Goal: Task Accomplishment & Management: Use online tool/utility

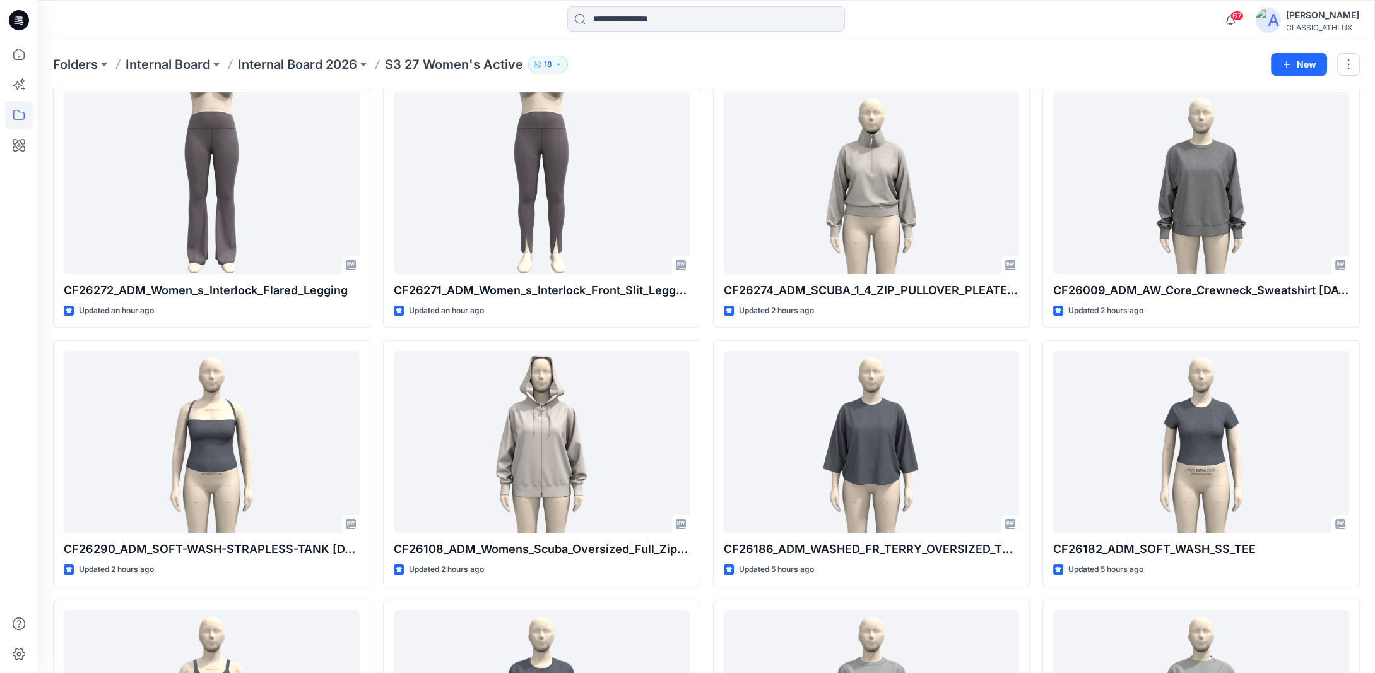
scroll to position [6, 0]
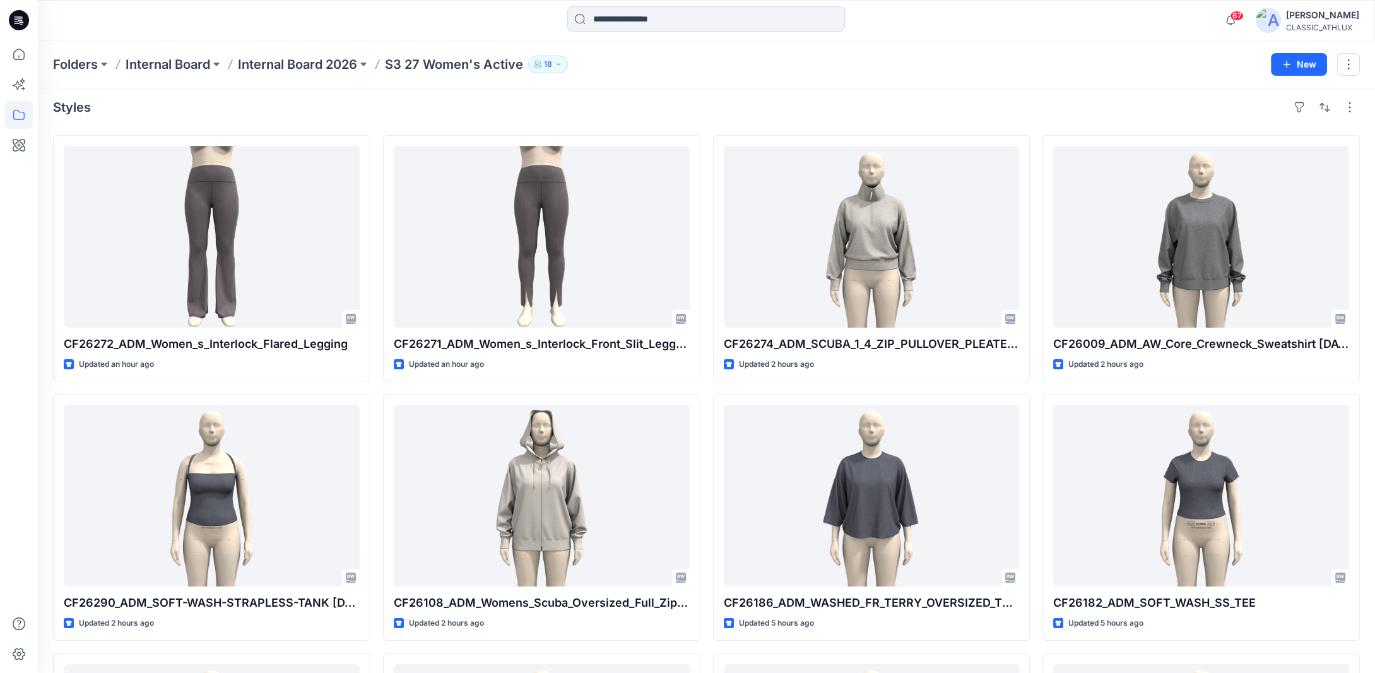
click at [554, 65] on button "18" at bounding box center [548, 65] width 40 height 18
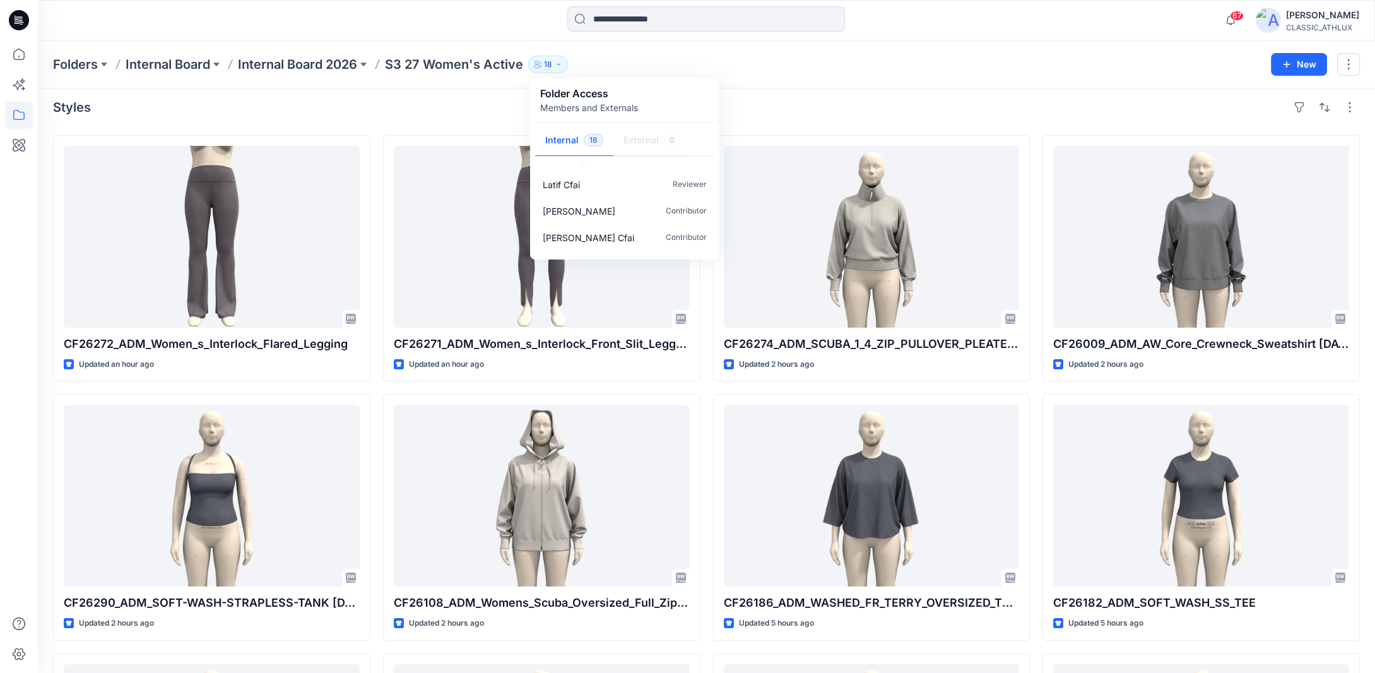
scroll to position [256, 0]
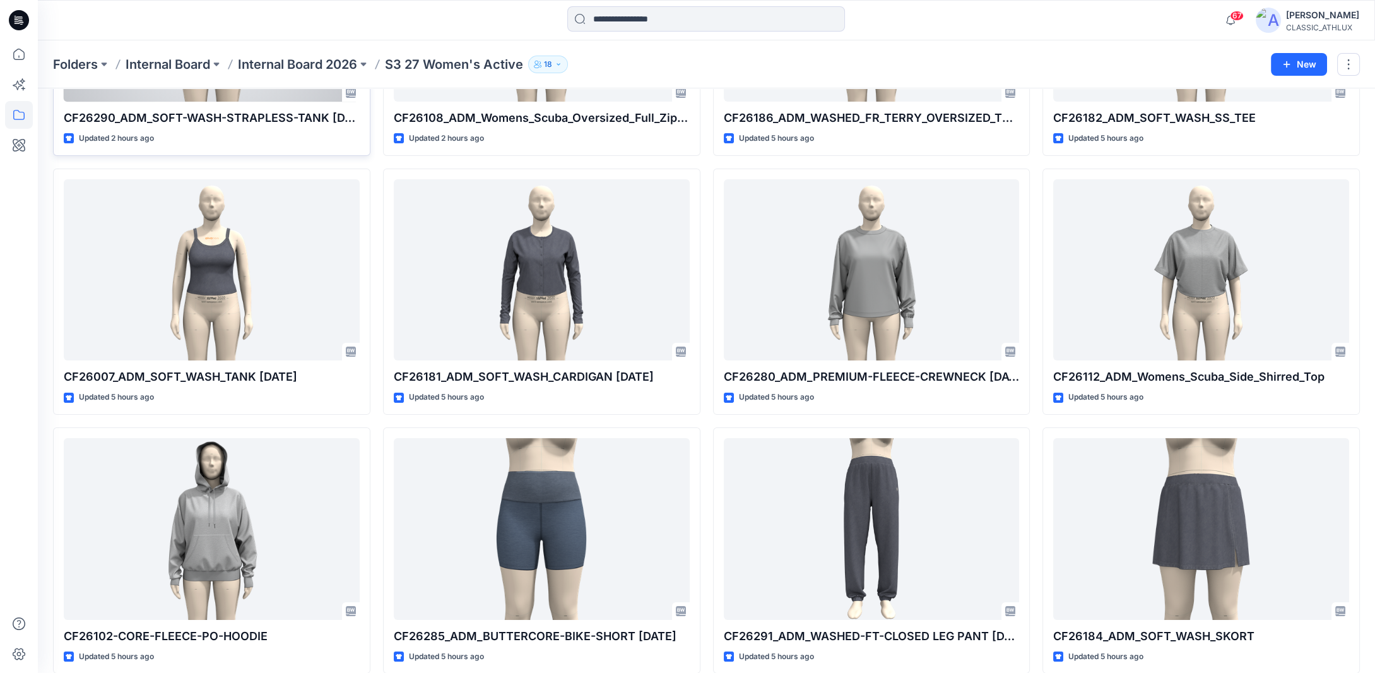
scroll to position [505, 0]
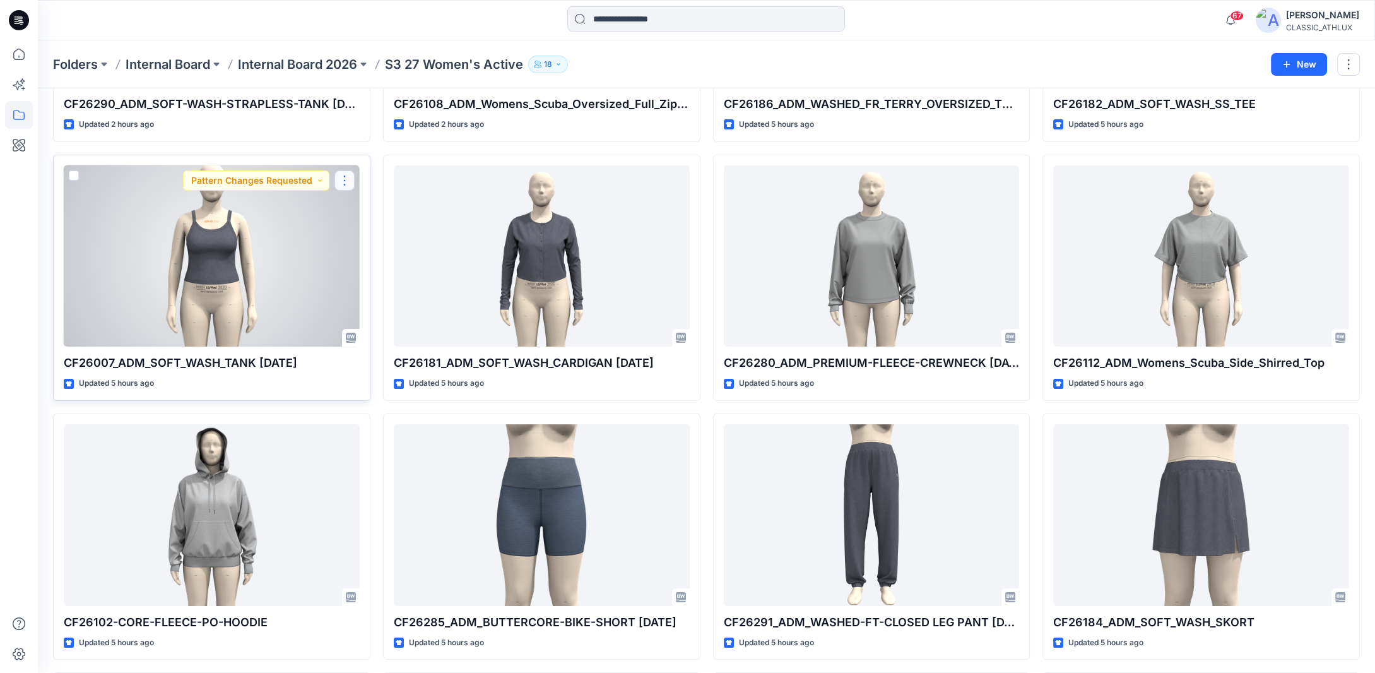
click at [342, 184] on button "button" at bounding box center [345, 180] width 20 height 20
click at [346, 177] on button "button" at bounding box center [345, 180] width 20 height 20
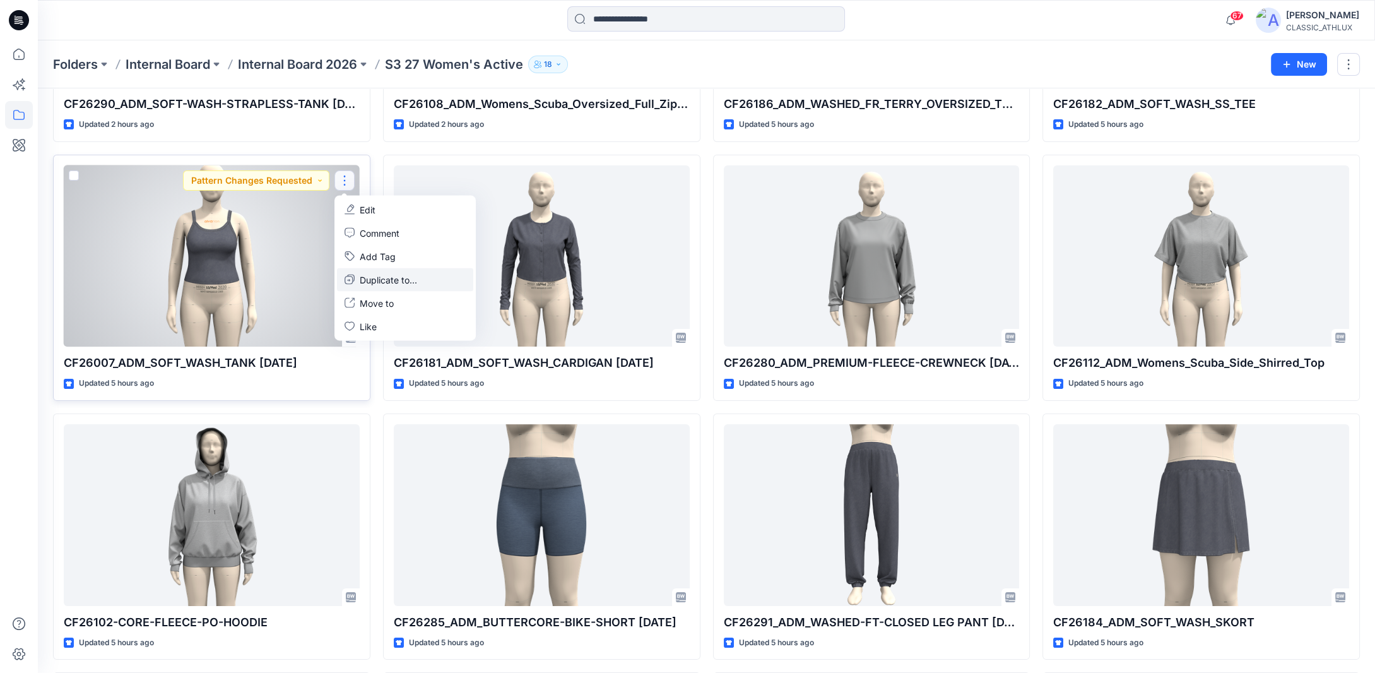
click at [380, 275] on p "Duplicate to..." at bounding box center [388, 279] width 57 height 13
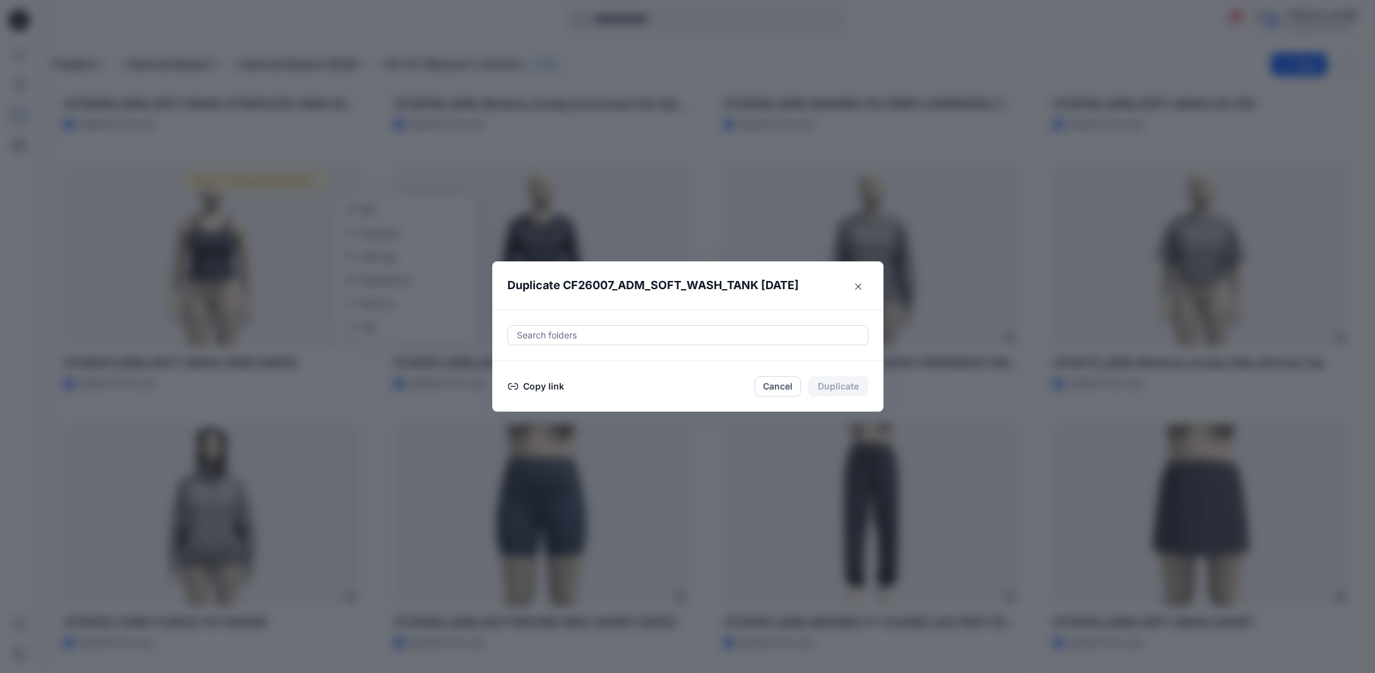
click at [551, 389] on button "Copy link" at bounding box center [536, 386] width 57 height 15
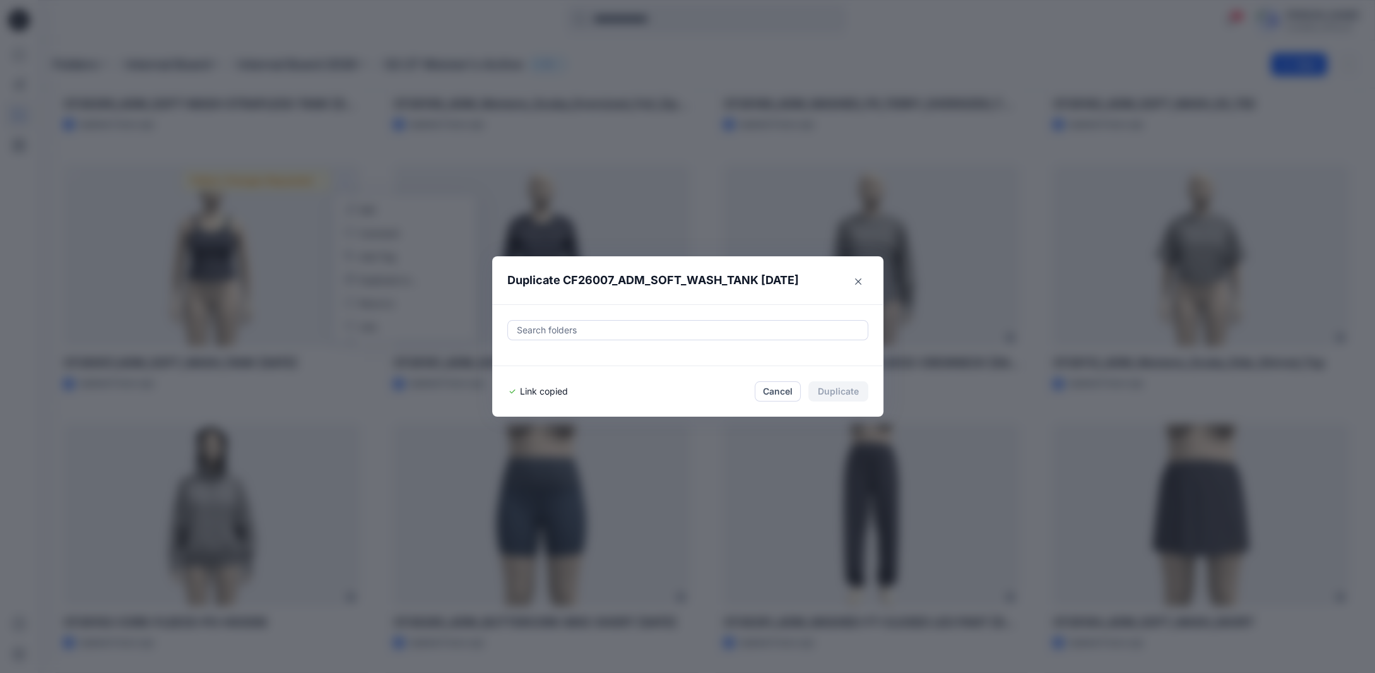
click at [575, 331] on div at bounding box center [688, 330] width 345 height 15
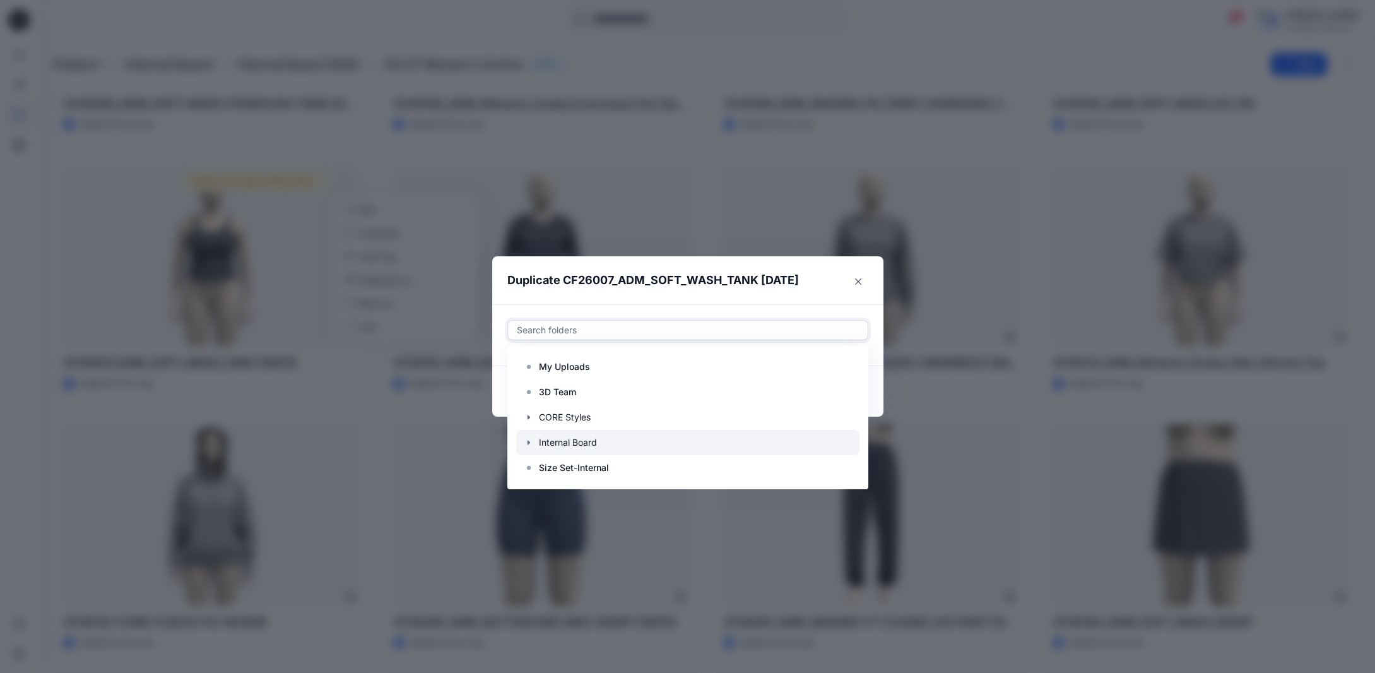
click at [534, 444] on icon "button" at bounding box center [529, 442] width 10 height 10
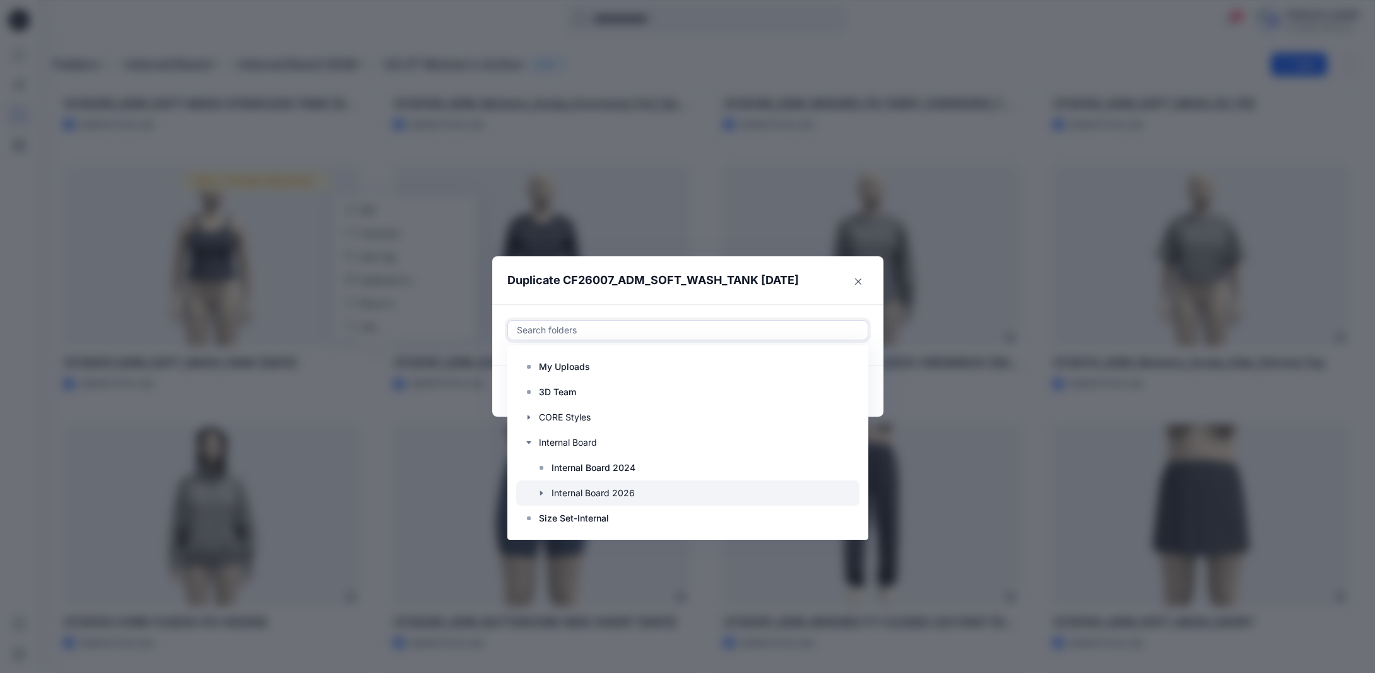
click at [547, 492] on icon "button" at bounding box center [542, 493] width 10 height 10
click at [579, 492] on p "S3 27 Women's Active" at bounding box center [611, 492] width 95 height 15
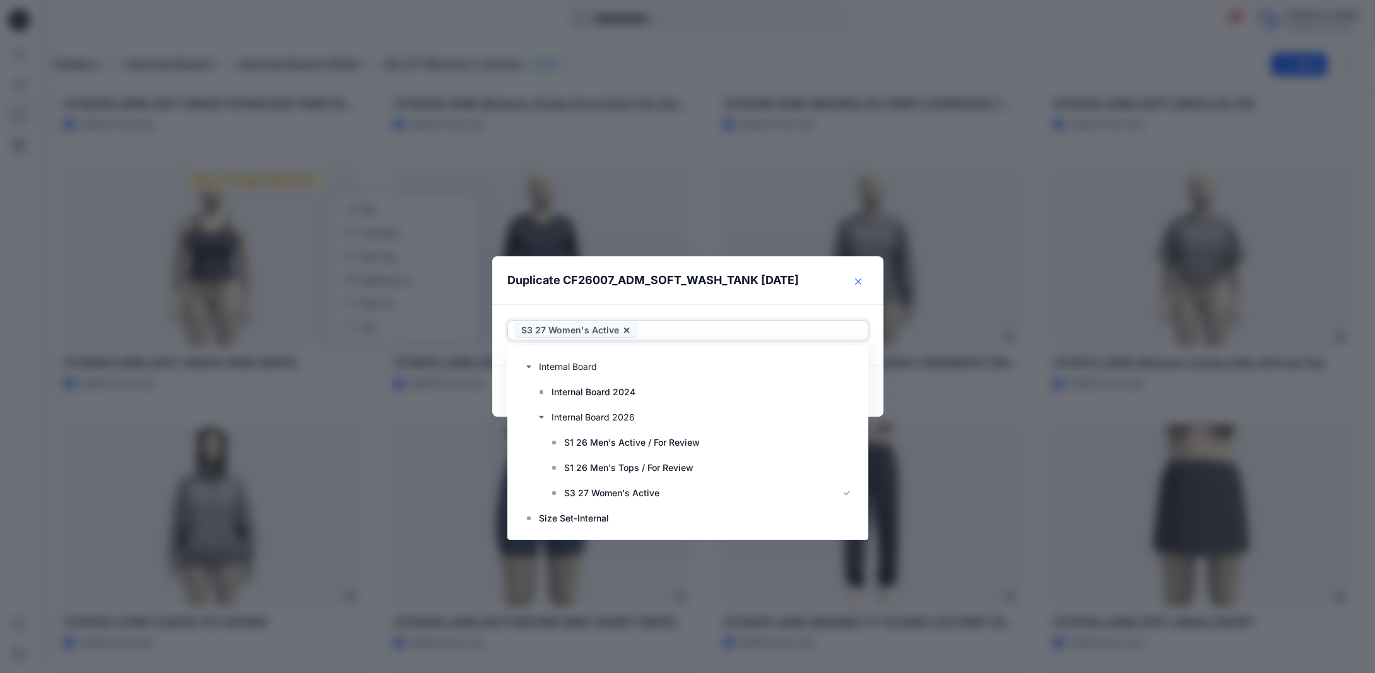
click at [862, 280] on icon "Close" at bounding box center [858, 281] width 6 height 6
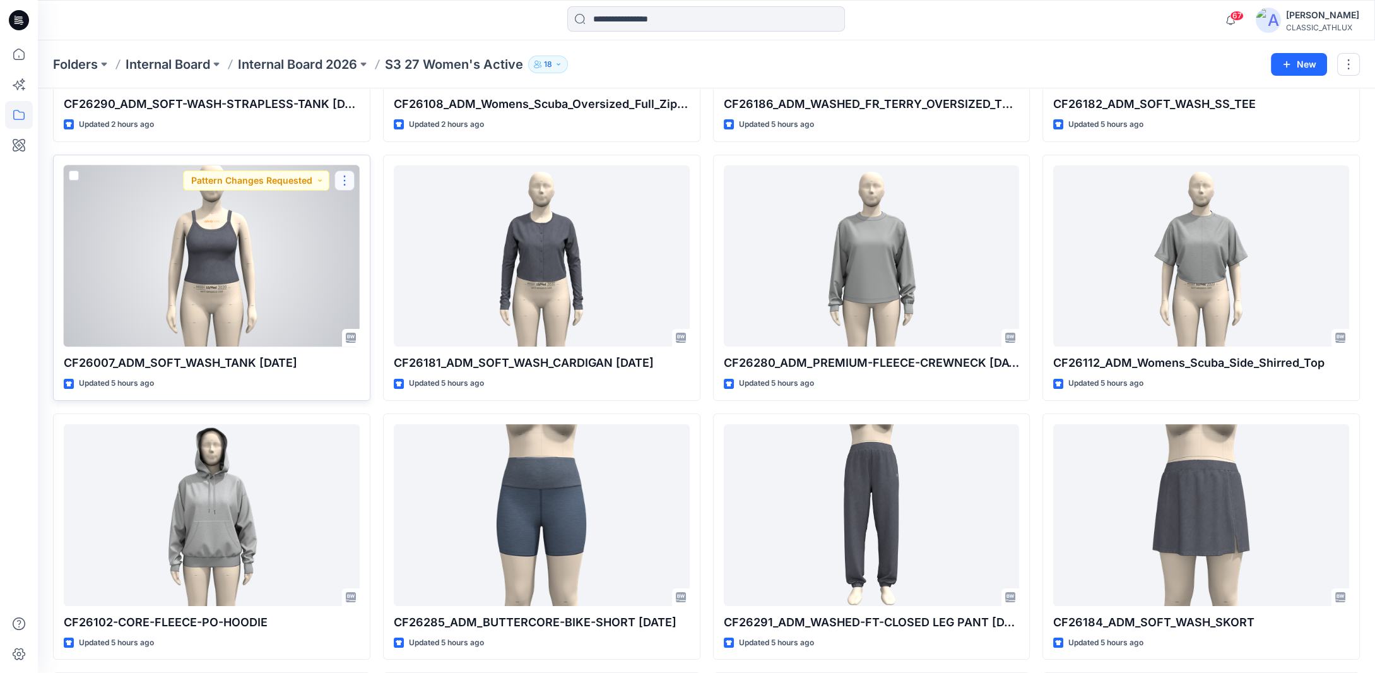
click at [347, 182] on button "button" at bounding box center [345, 180] width 20 height 20
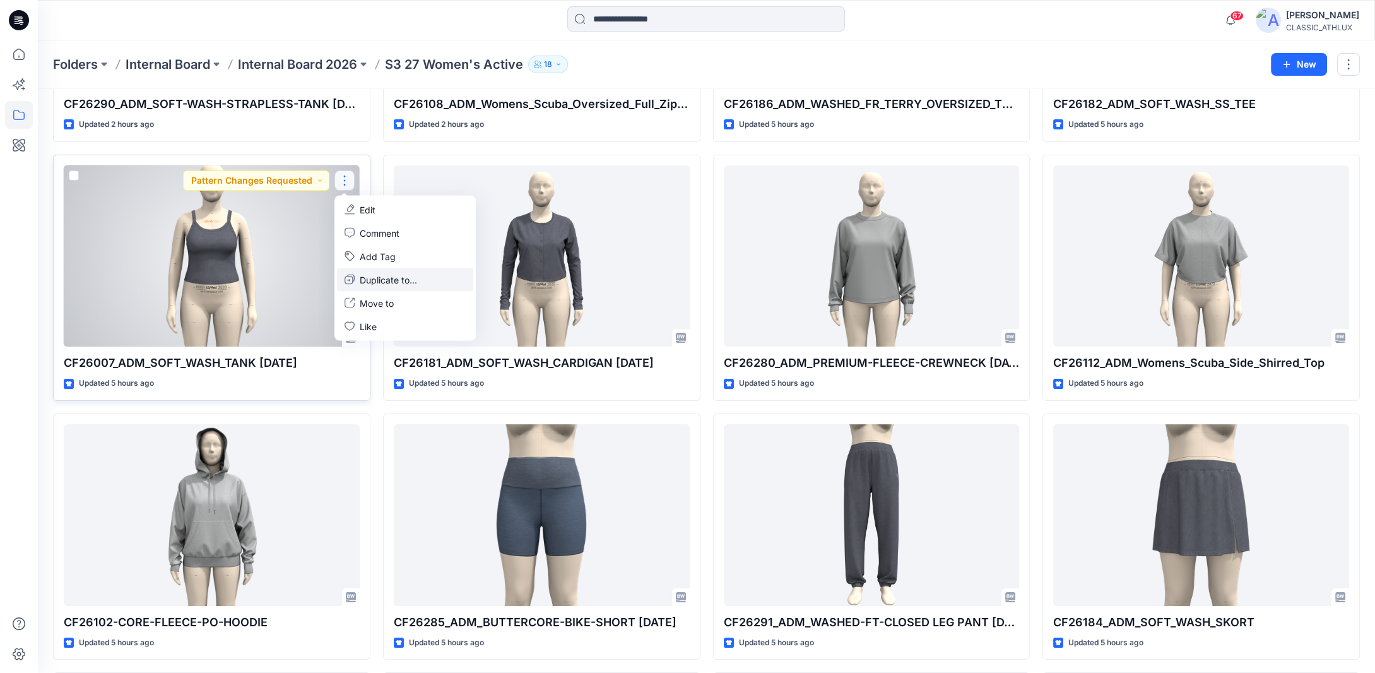
click at [375, 277] on p "Duplicate to..." at bounding box center [388, 279] width 57 height 13
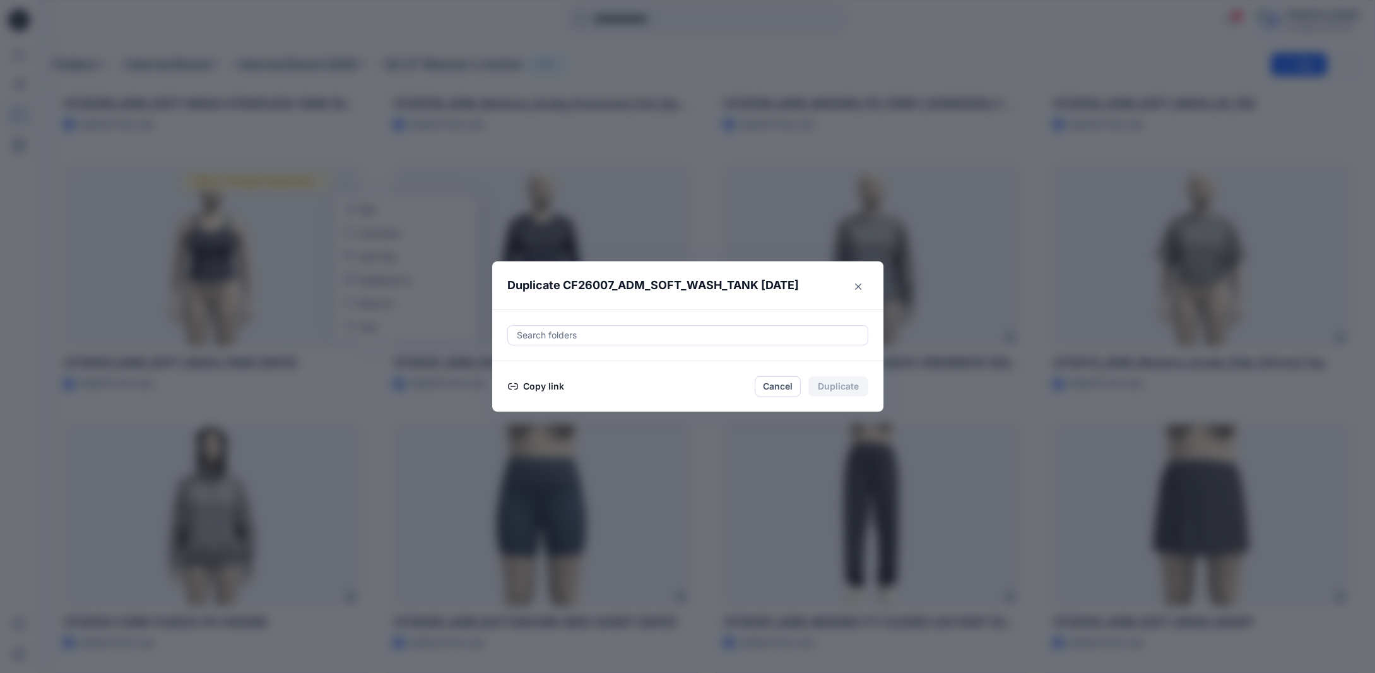
click at [554, 386] on button "Copy link" at bounding box center [536, 386] width 57 height 15
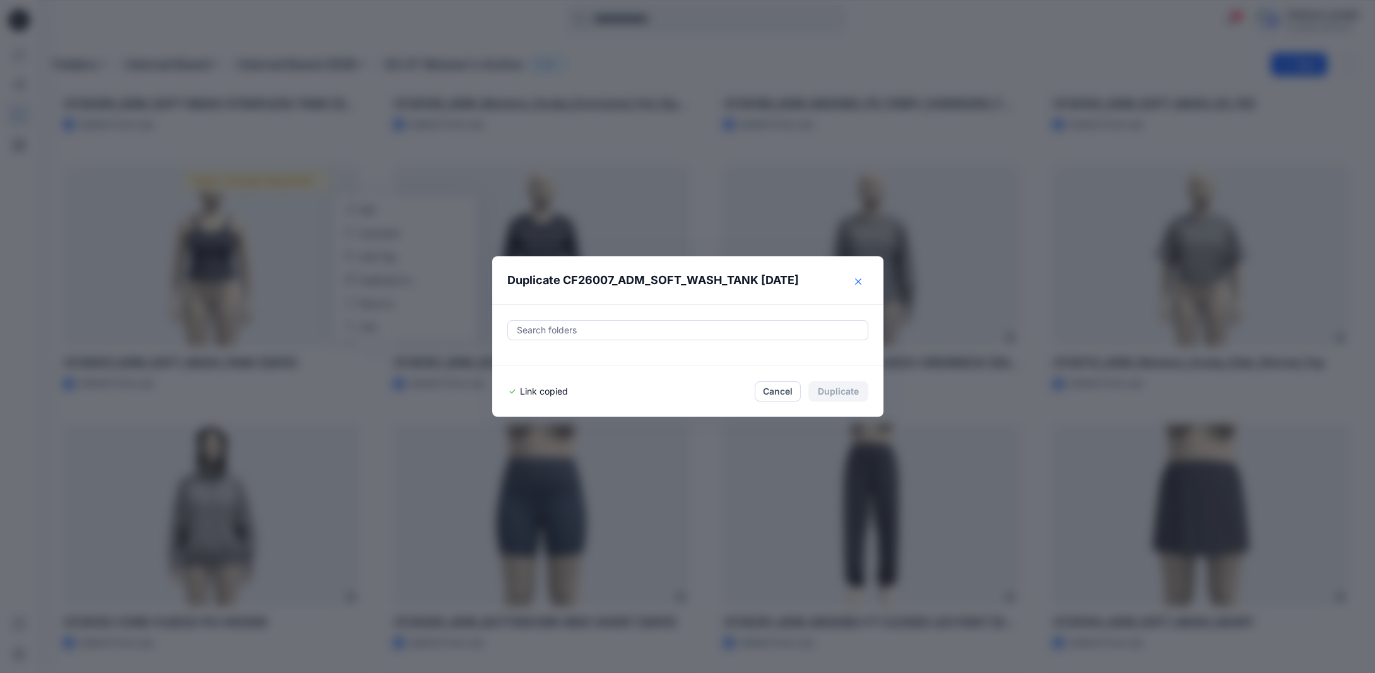
click at [862, 285] on icon "Close" at bounding box center [858, 281] width 6 height 6
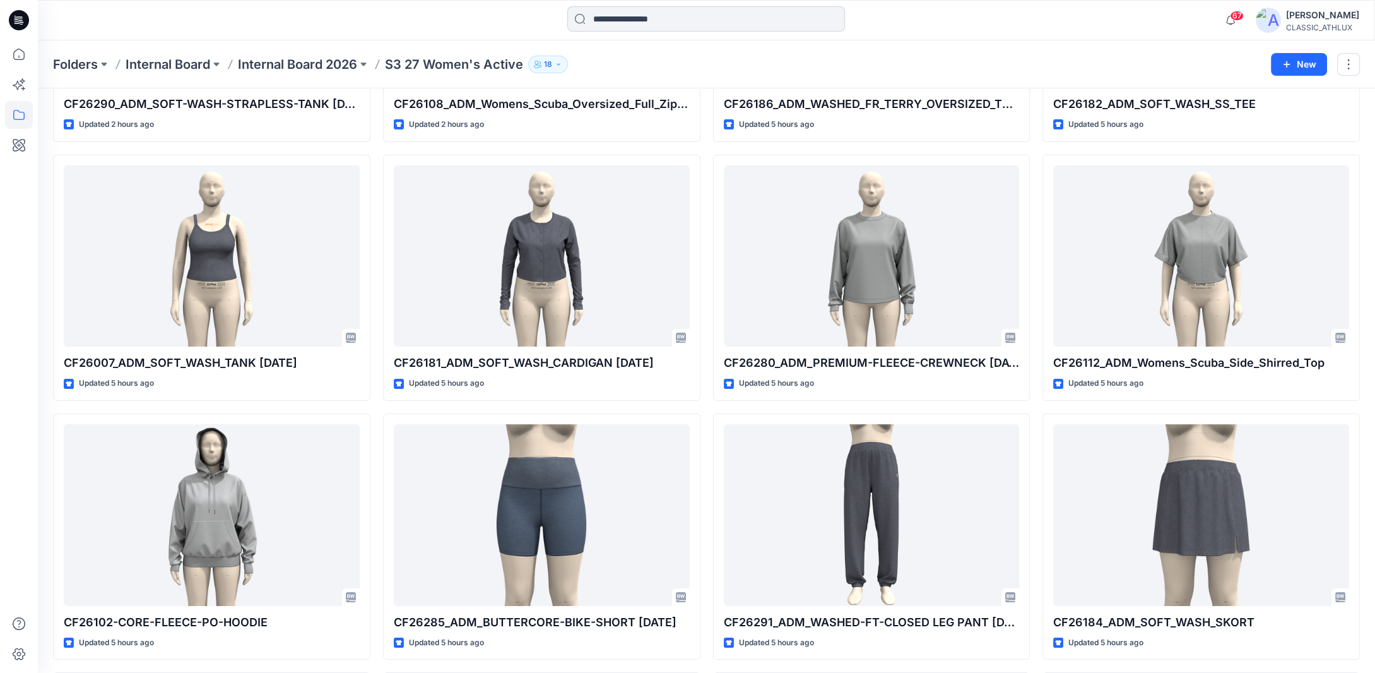
click at [639, 17] on input at bounding box center [706, 18] width 278 height 25
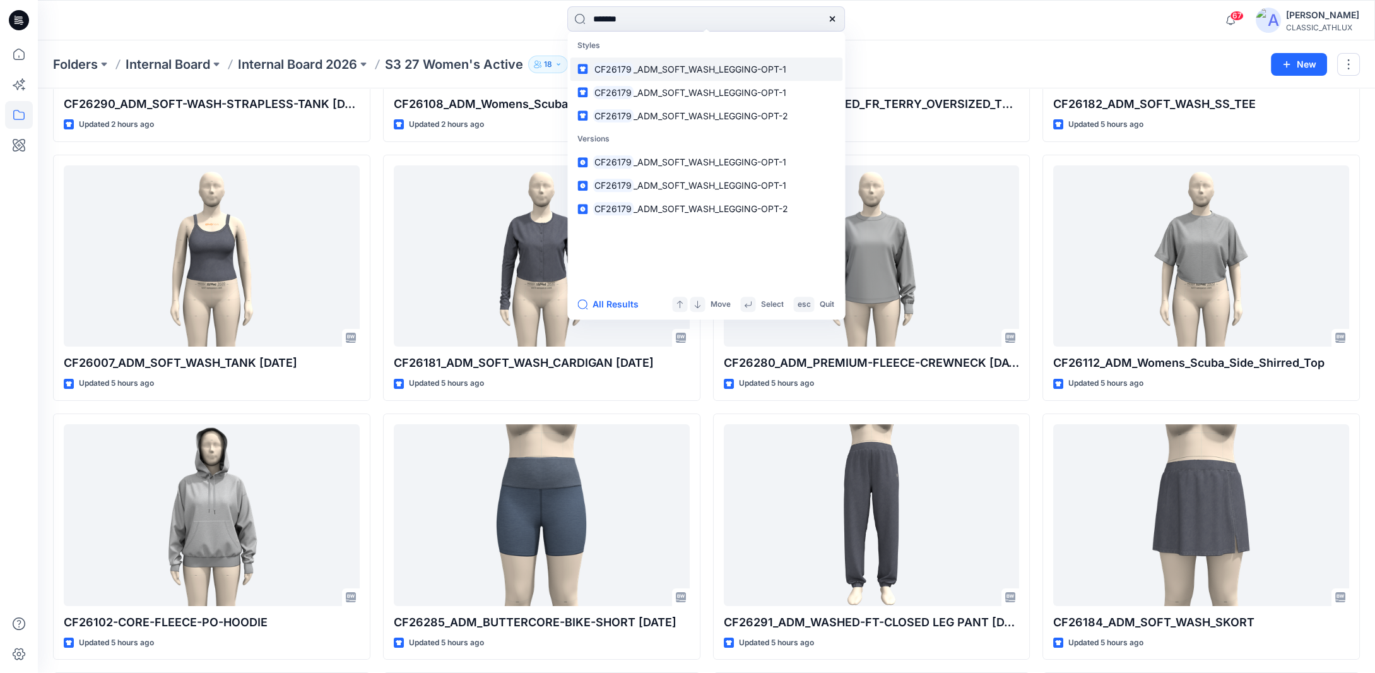
type input "*******"
click at [668, 66] on span "_ADM_SOFT_WASH_LEGGING-OPT-1" at bounding box center [710, 69] width 153 height 11
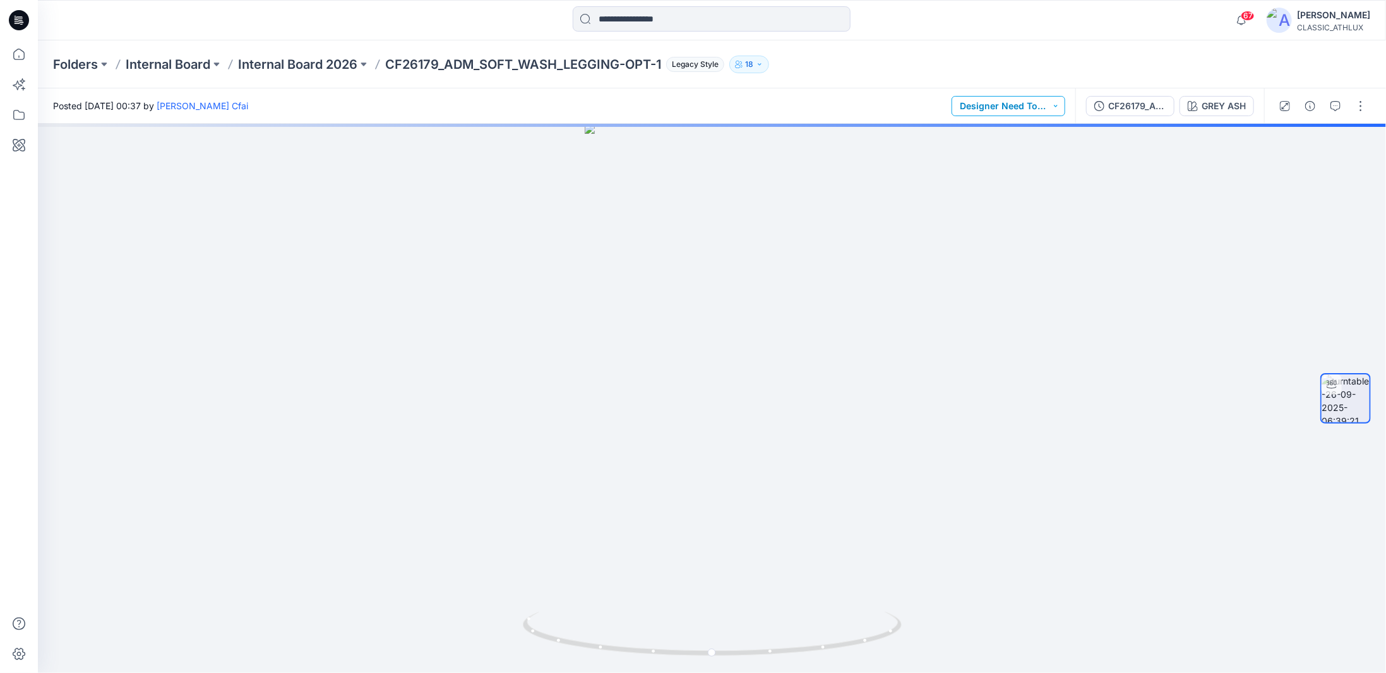
click at [1020, 104] on button "Designer Need To Review" at bounding box center [1008, 106] width 114 height 20
click at [997, 192] on p "Rejected" at bounding box center [997, 192] width 37 height 16
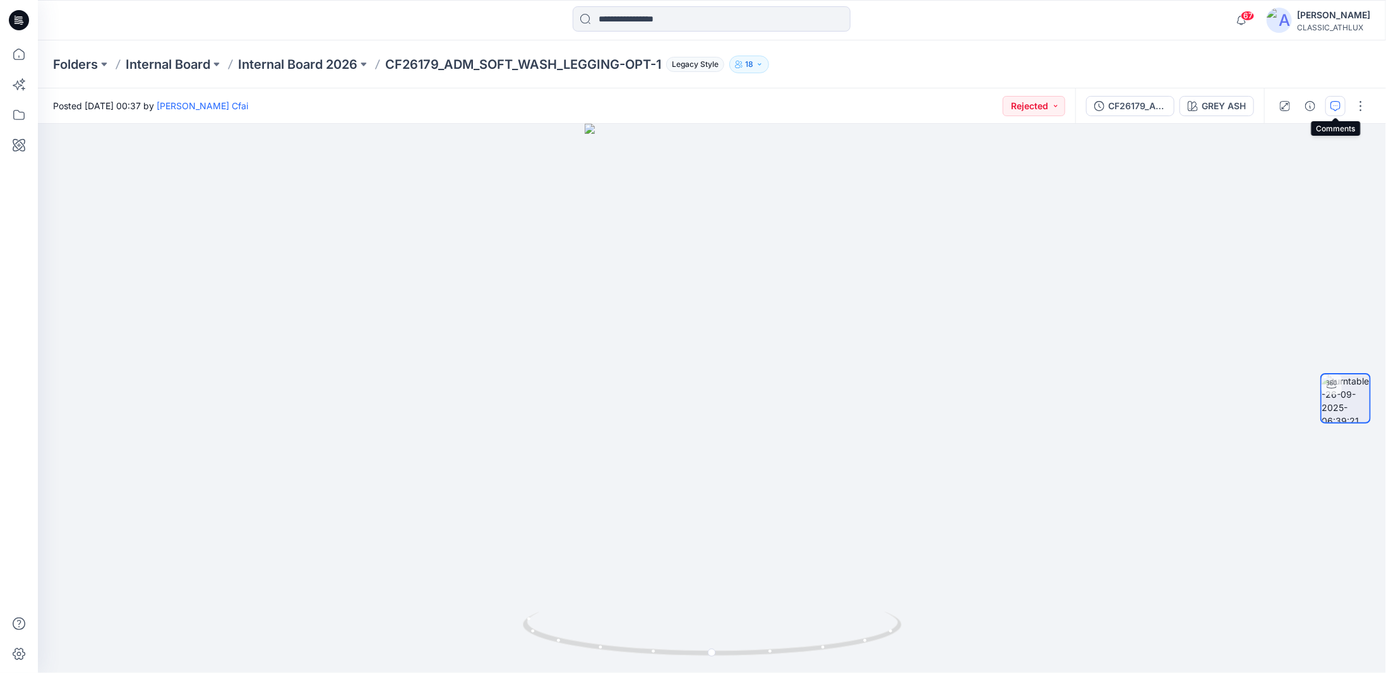
click at [1333, 106] on icon "button" at bounding box center [1335, 106] width 10 height 10
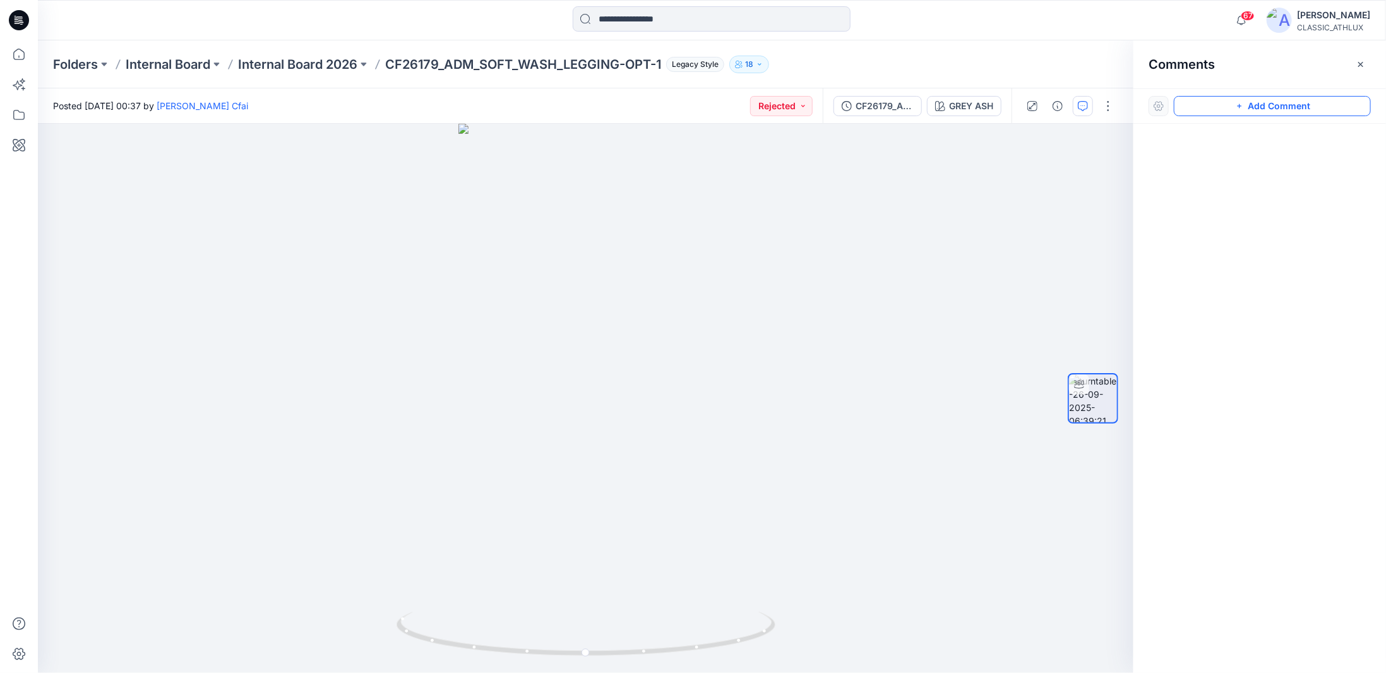
click at [1229, 102] on button "Add Comment" at bounding box center [1271, 106] width 197 height 20
click at [1177, 152] on div at bounding box center [1259, 375] width 253 height 502
click at [1360, 65] on icon "button" at bounding box center [1360, 63] width 5 height 5
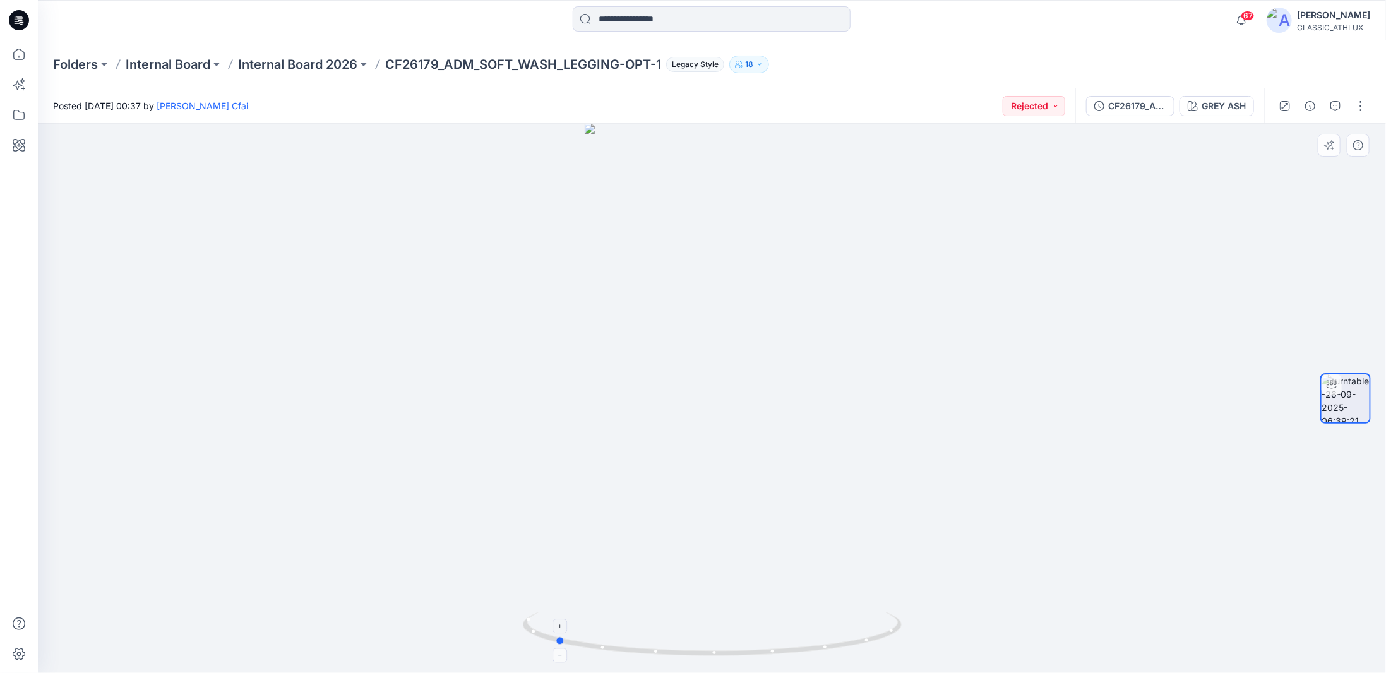
drag, startPoint x: 756, startPoint y: 656, endPoint x: 615, endPoint y: 634, distance: 143.0
click at [615, 635] on icon at bounding box center [714, 635] width 382 height 47
click at [1360, 105] on button "button" at bounding box center [1360, 106] width 20 height 20
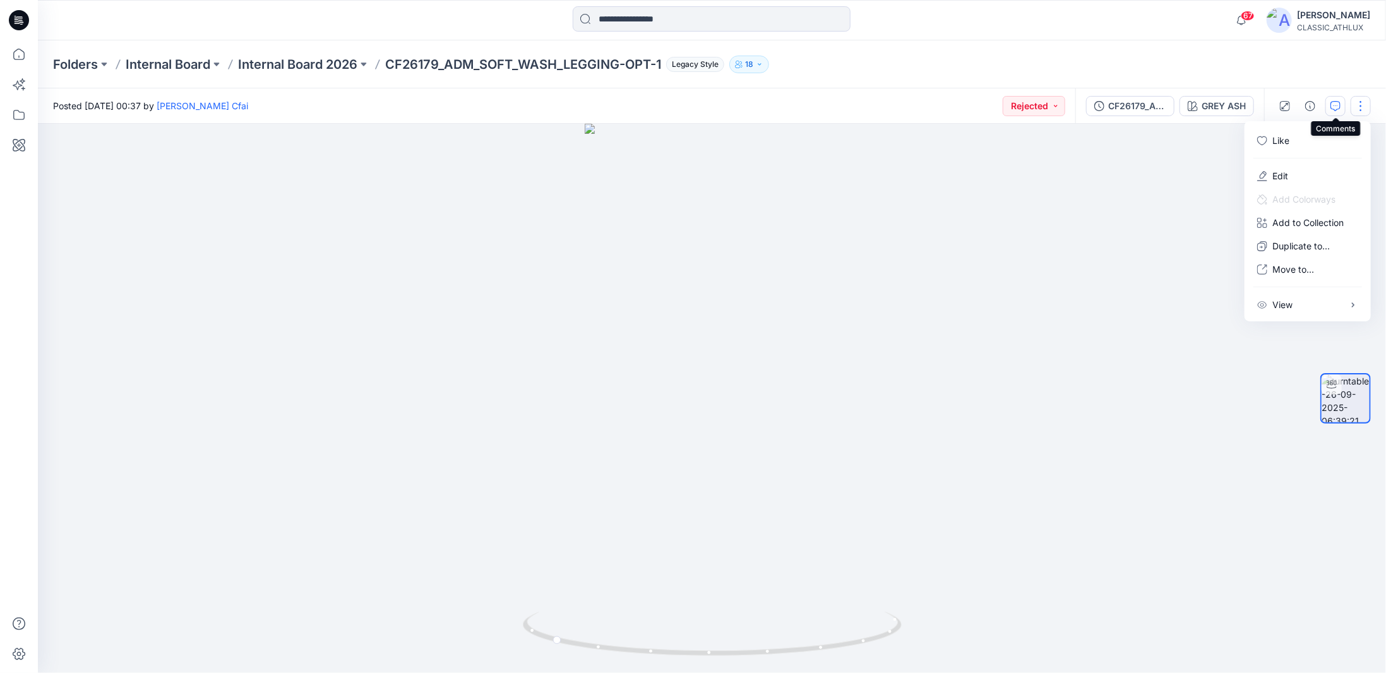
click at [1337, 104] on icon "button" at bounding box center [1335, 106] width 10 height 10
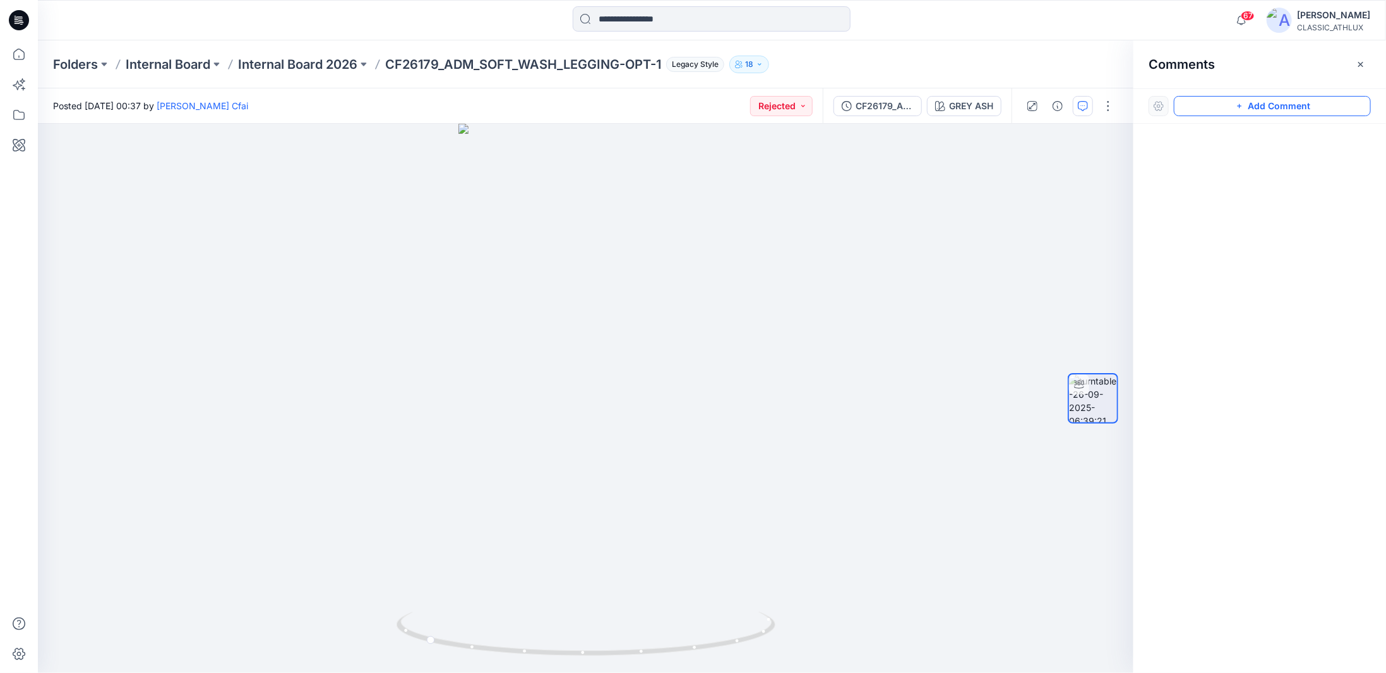
click at [1298, 109] on button "Add Comment" at bounding box center [1271, 106] width 197 height 20
click at [530, 243] on div "1" at bounding box center [585, 398] width 1095 height 549
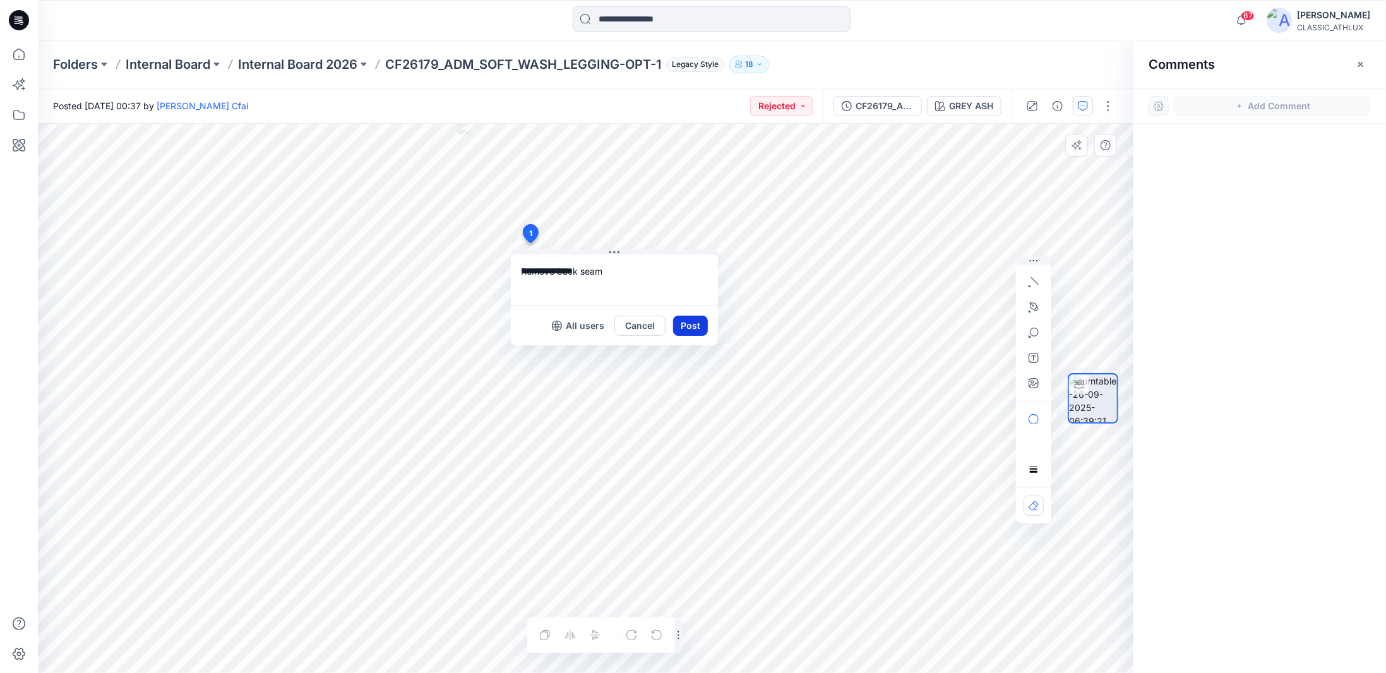
type textarea "**********"
click at [693, 324] on button "Post" at bounding box center [690, 326] width 35 height 20
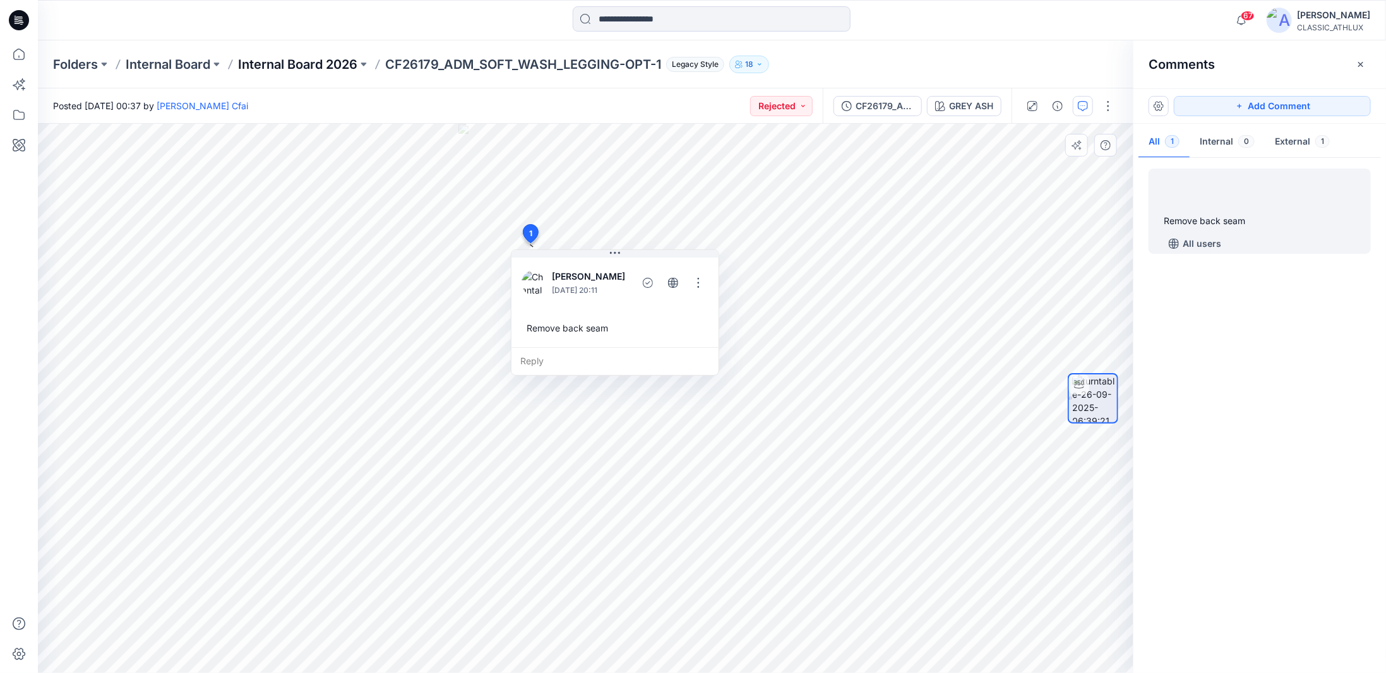
click at [297, 69] on p "Internal Board 2026" at bounding box center [297, 65] width 119 height 18
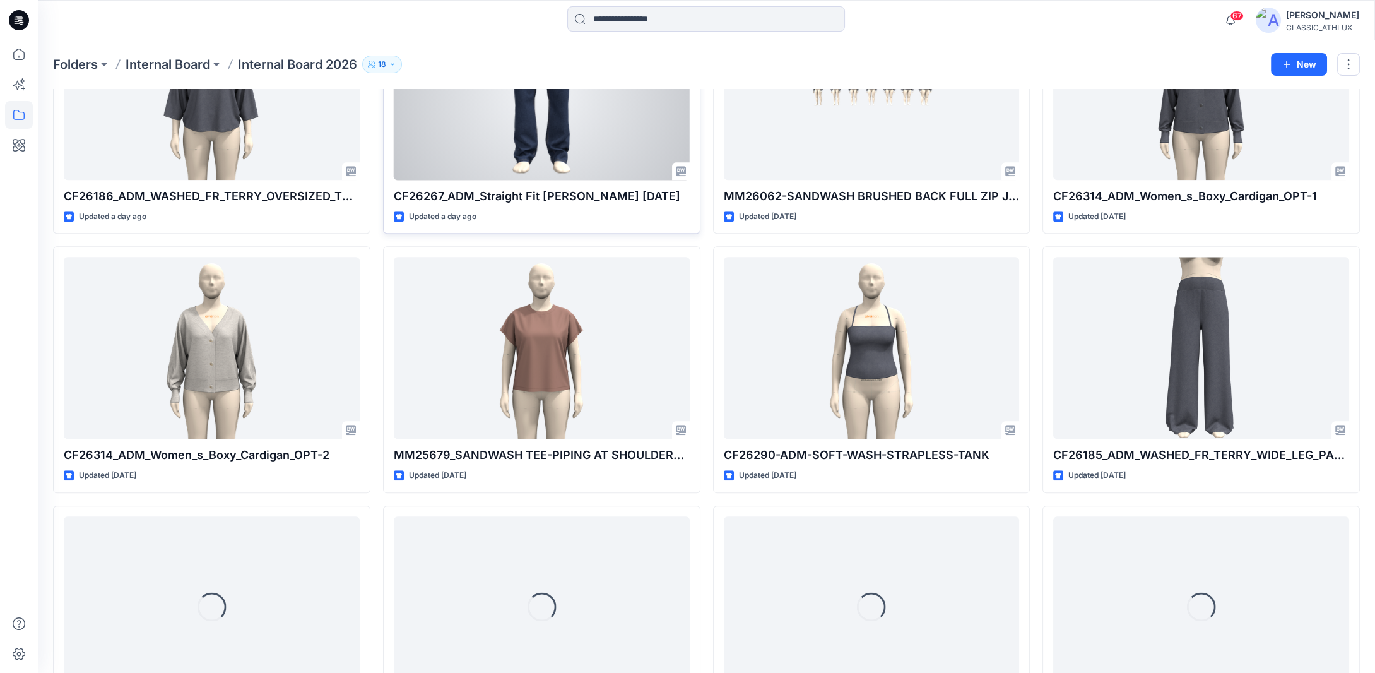
scroll to position [2836, 0]
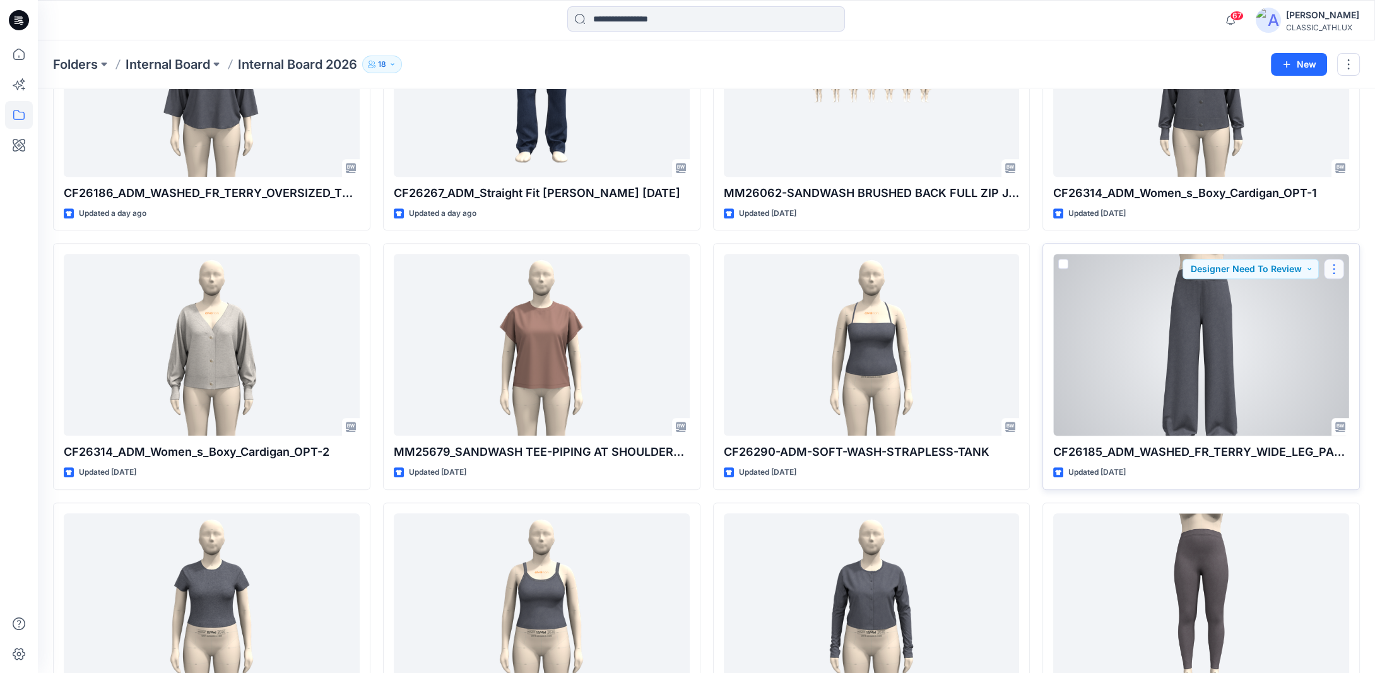
click at [1336, 266] on button "button" at bounding box center [1334, 269] width 20 height 20
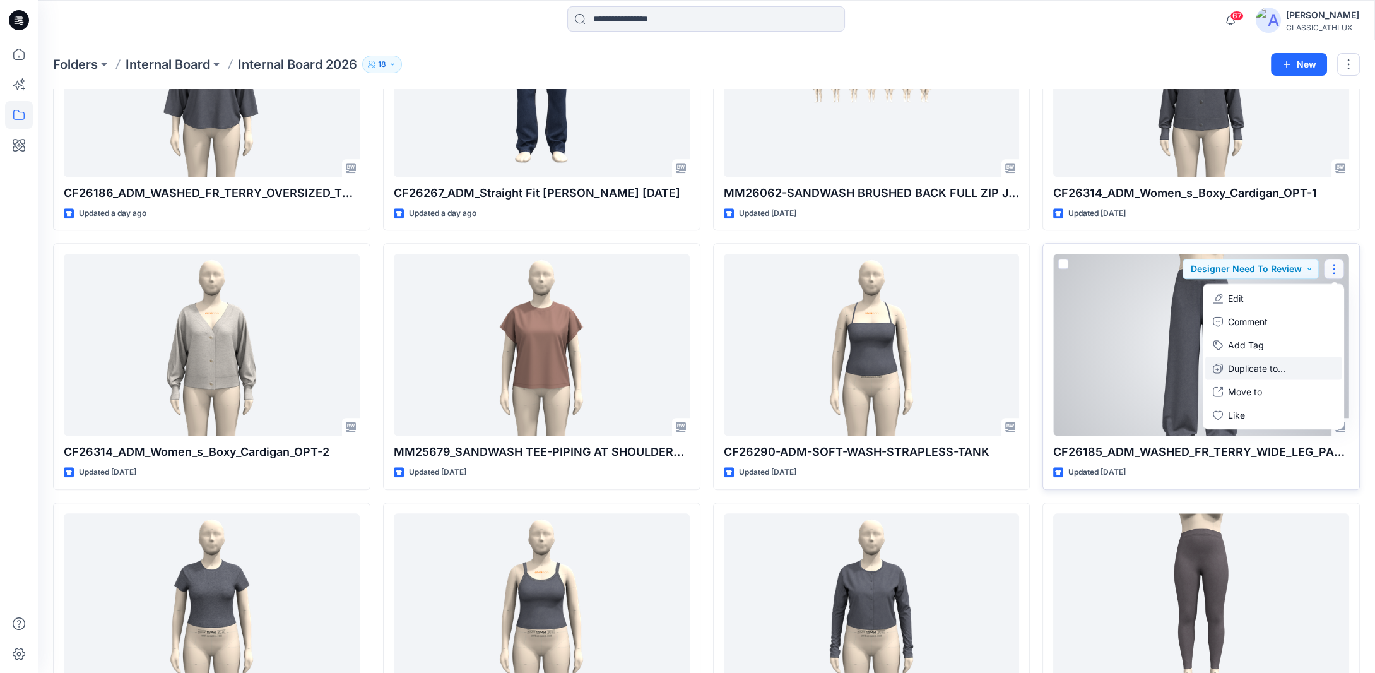
click at [1279, 367] on p "Duplicate to..." at bounding box center [1256, 368] width 57 height 13
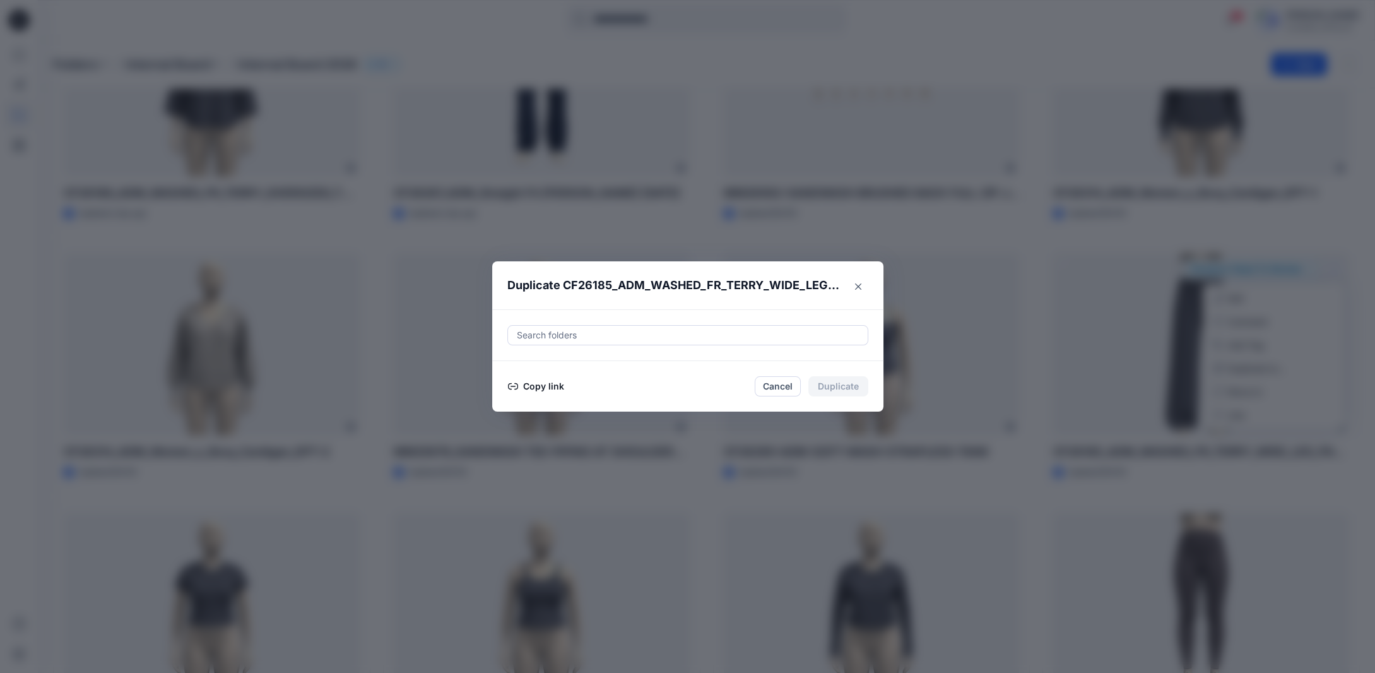
click at [561, 388] on button "Copy link" at bounding box center [536, 386] width 57 height 15
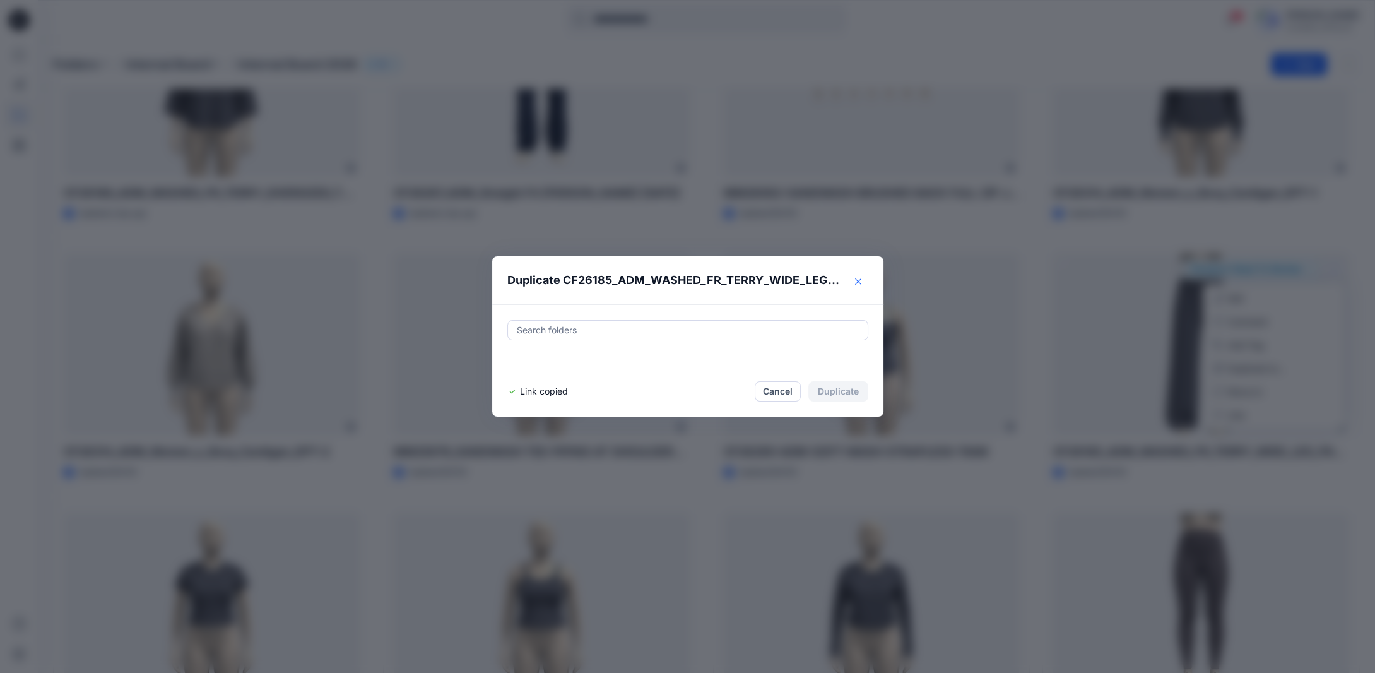
click at [862, 280] on icon "Close" at bounding box center [858, 281] width 6 height 6
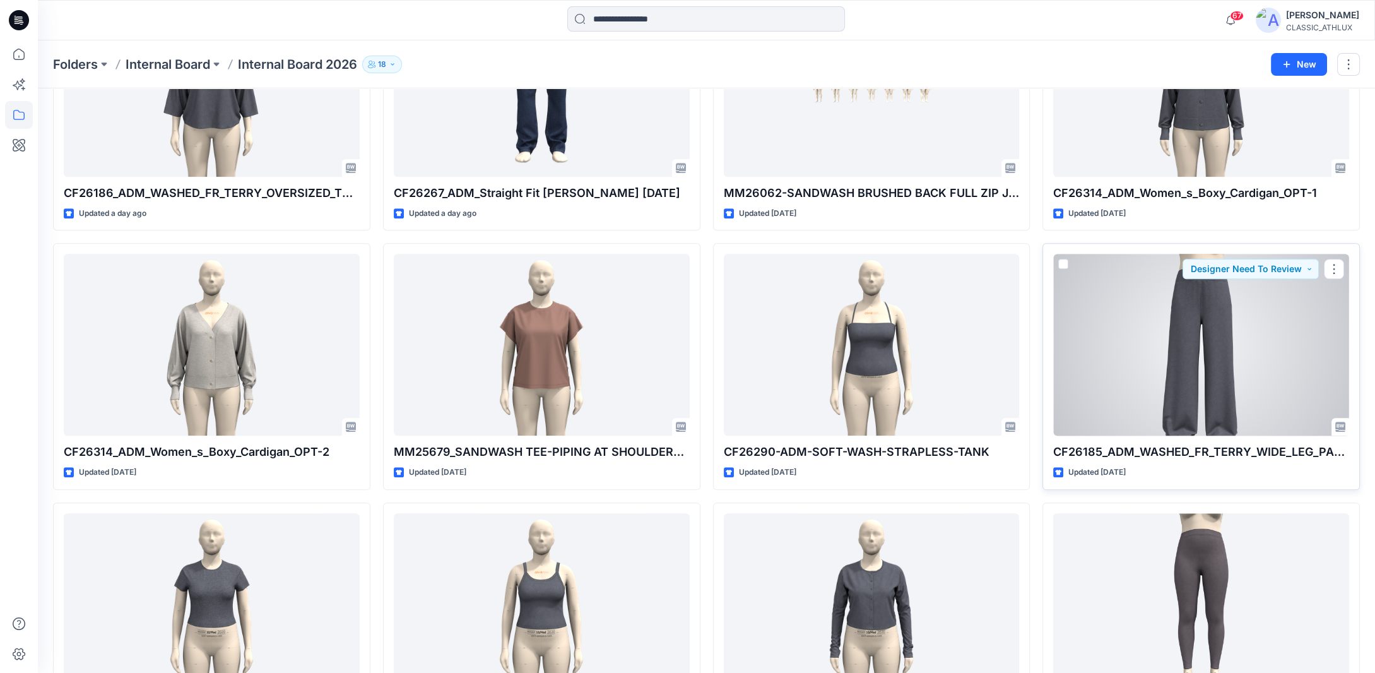
click at [1334, 271] on button "button" at bounding box center [1334, 269] width 20 height 20
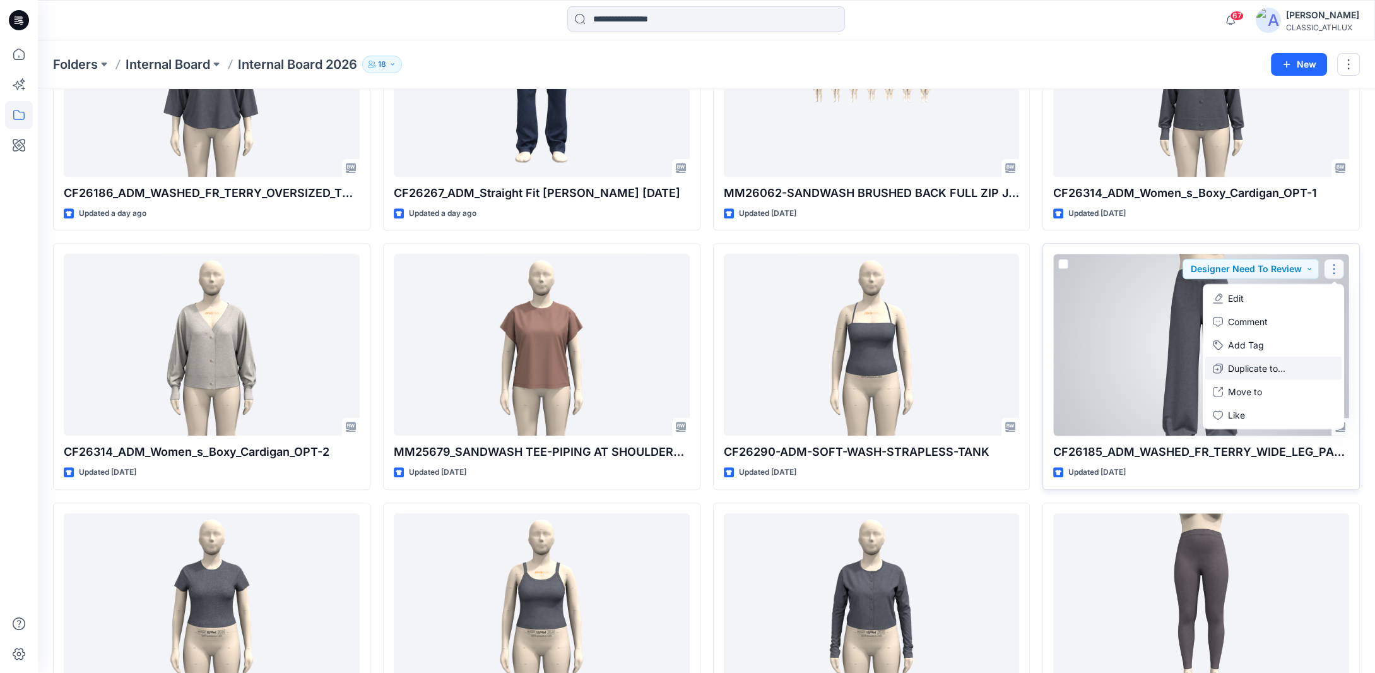
click at [1264, 365] on p "Duplicate to..." at bounding box center [1256, 368] width 57 height 13
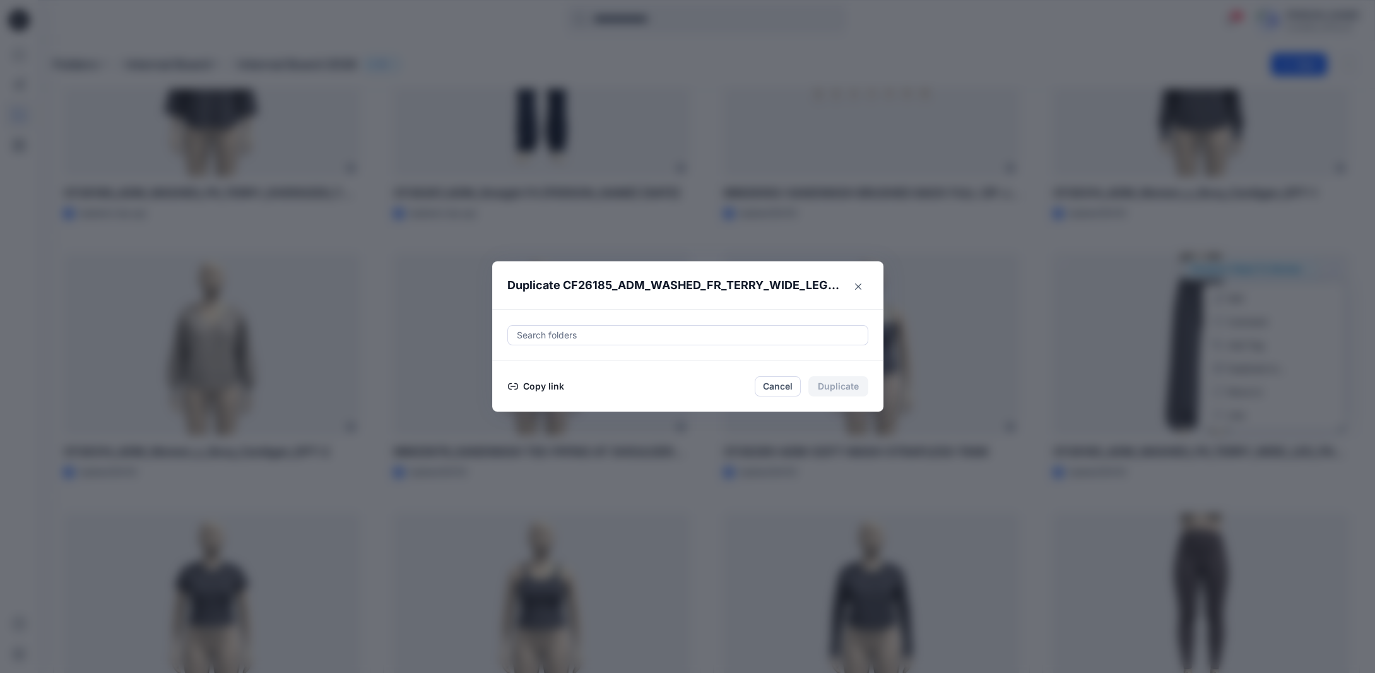
click at [563, 386] on button "Copy link" at bounding box center [536, 386] width 57 height 15
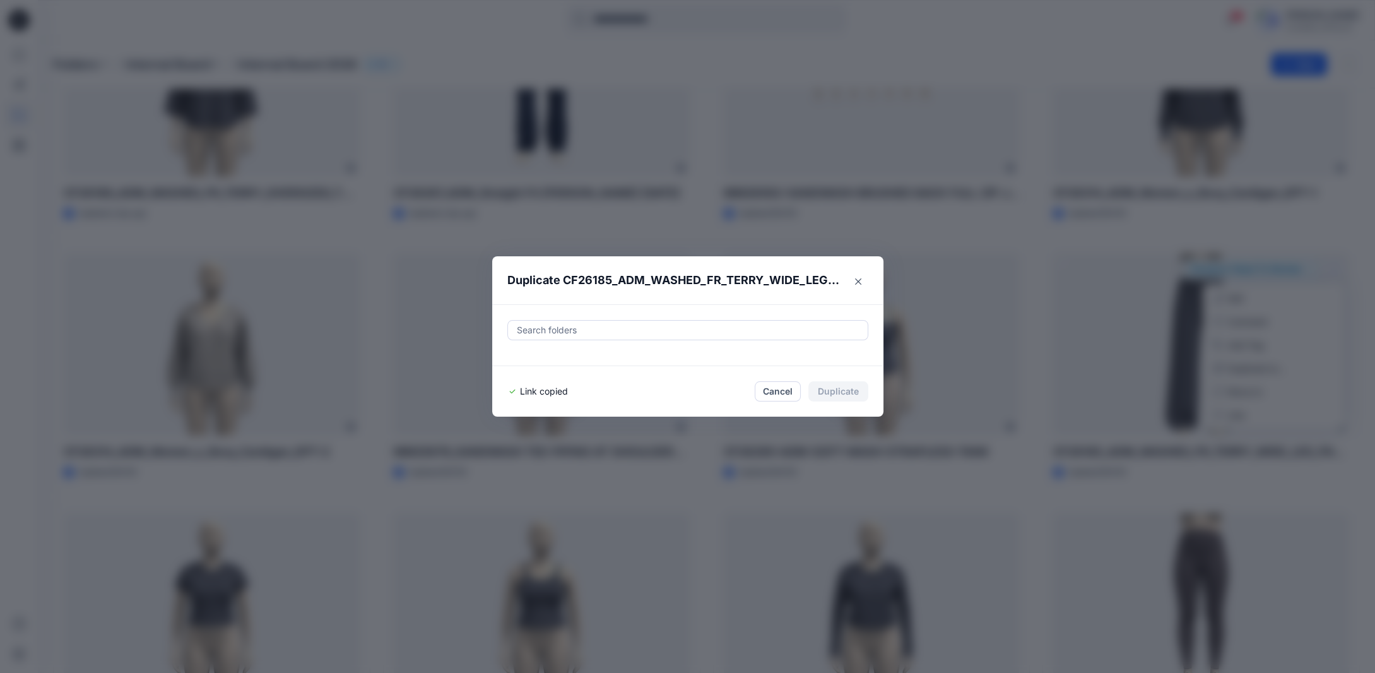
click at [579, 331] on div at bounding box center [688, 330] width 345 height 15
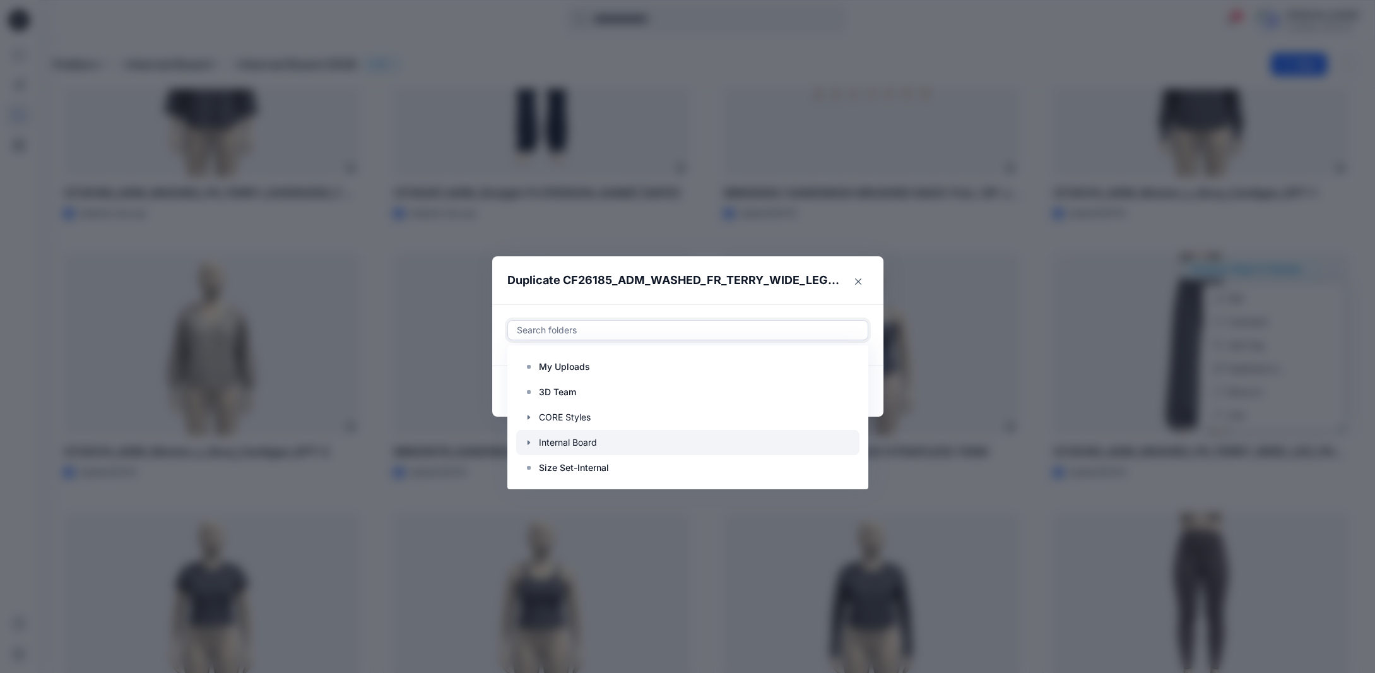
click at [534, 444] on icon "button" at bounding box center [529, 442] width 10 height 10
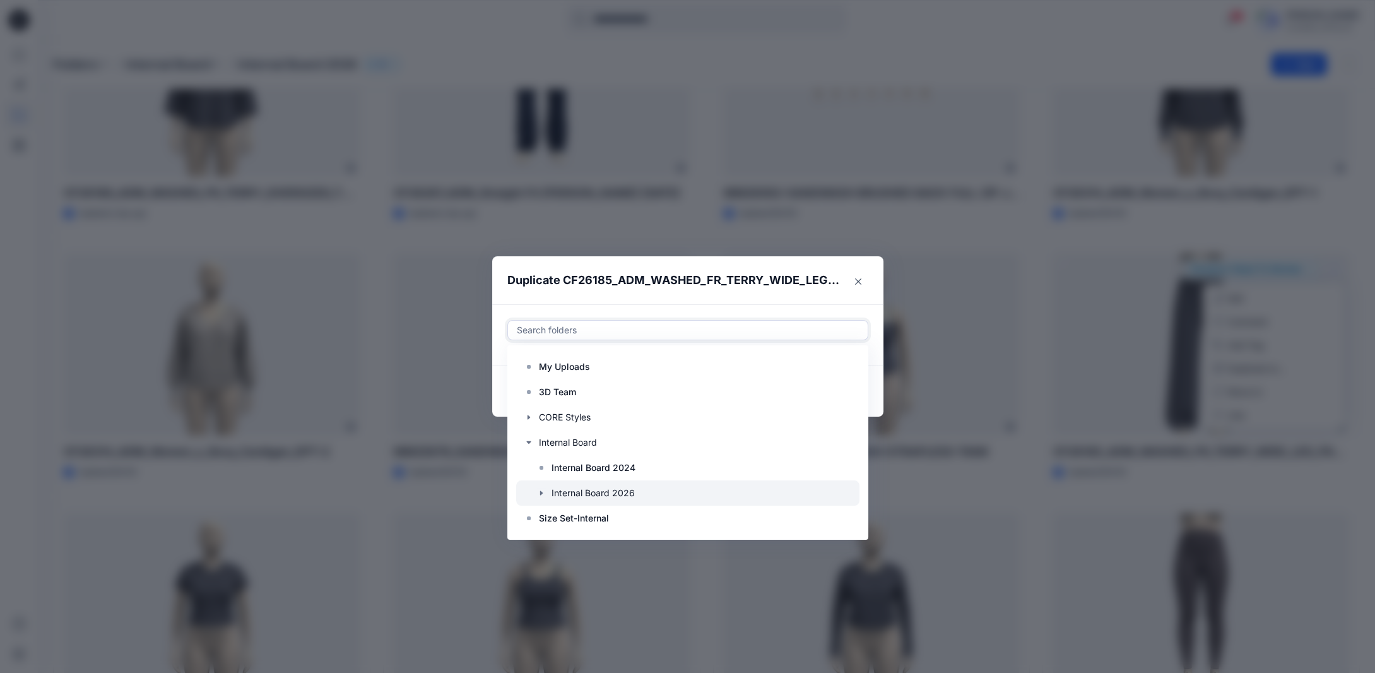
click at [547, 494] on icon "button" at bounding box center [542, 493] width 10 height 10
click at [583, 491] on p "S3 27 Women's Active" at bounding box center [611, 492] width 95 height 15
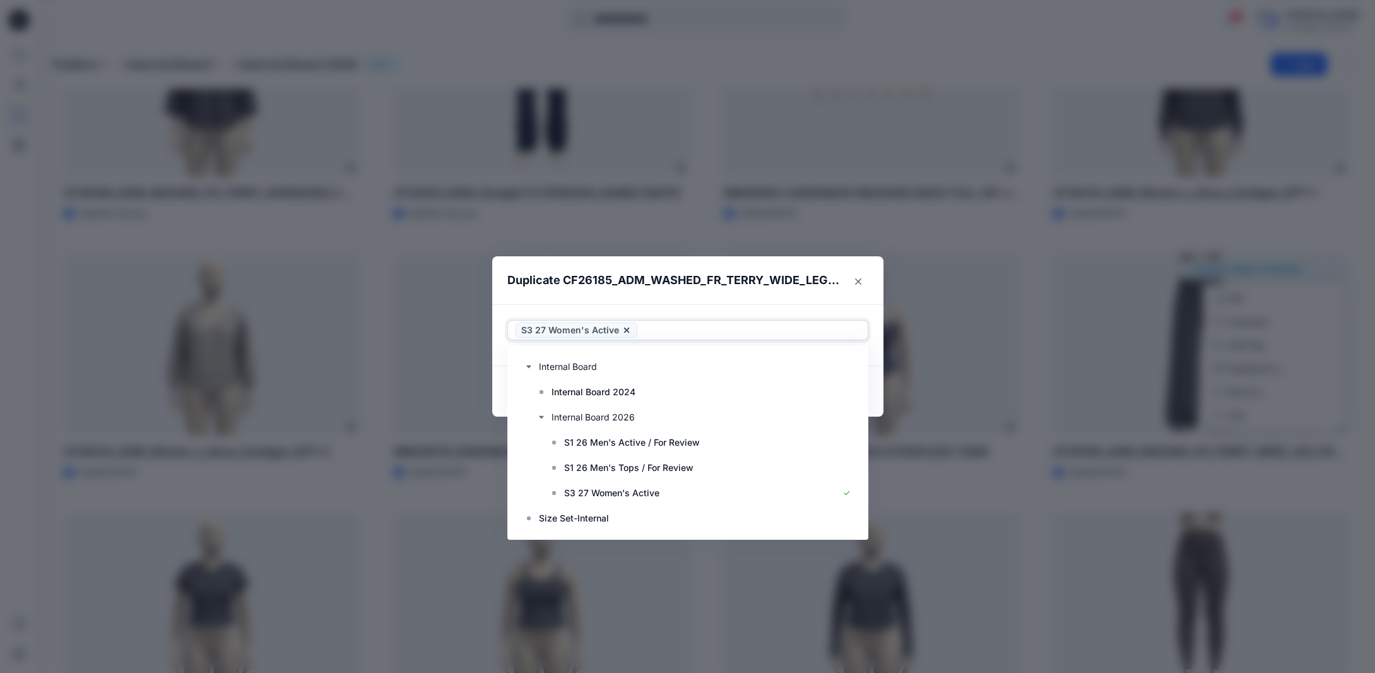
click at [879, 406] on footer "Link copied Cancel Duplicate" at bounding box center [687, 391] width 391 height 51
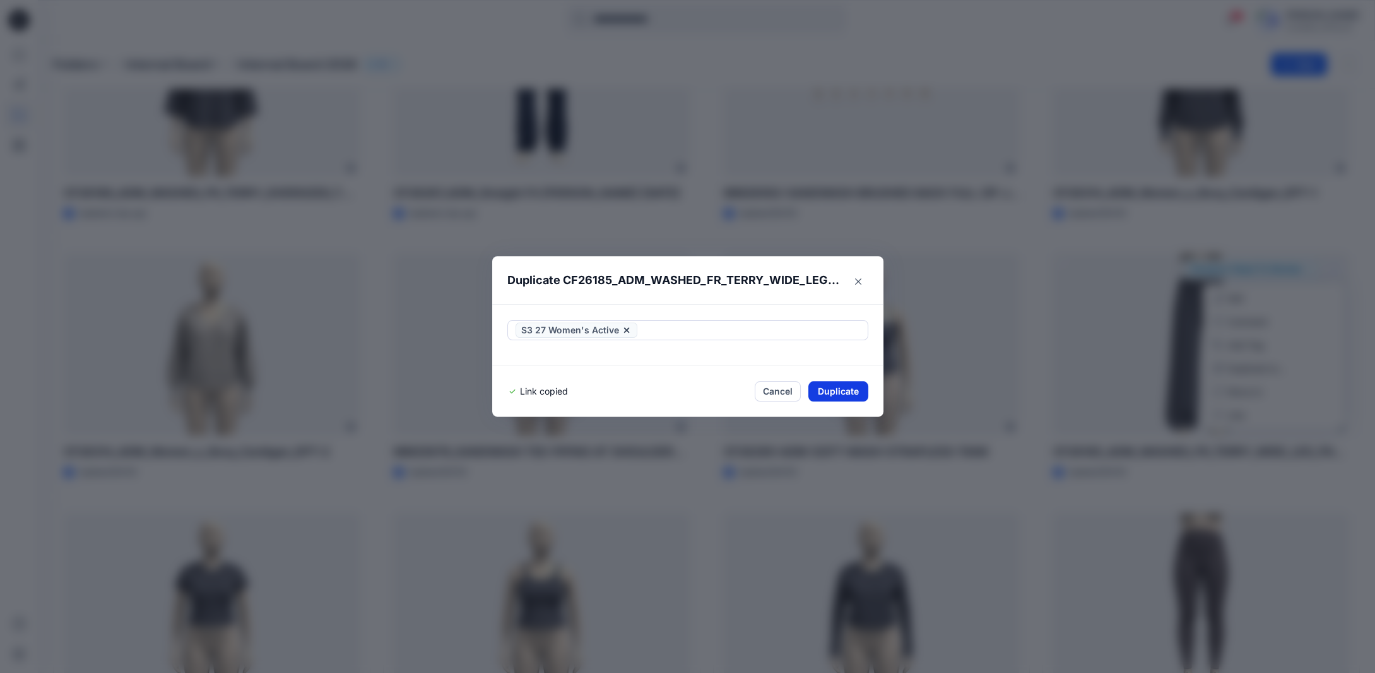
click at [839, 387] on button "Duplicate" at bounding box center [839, 391] width 60 height 20
click at [861, 283] on icon "Close" at bounding box center [858, 281] width 6 height 6
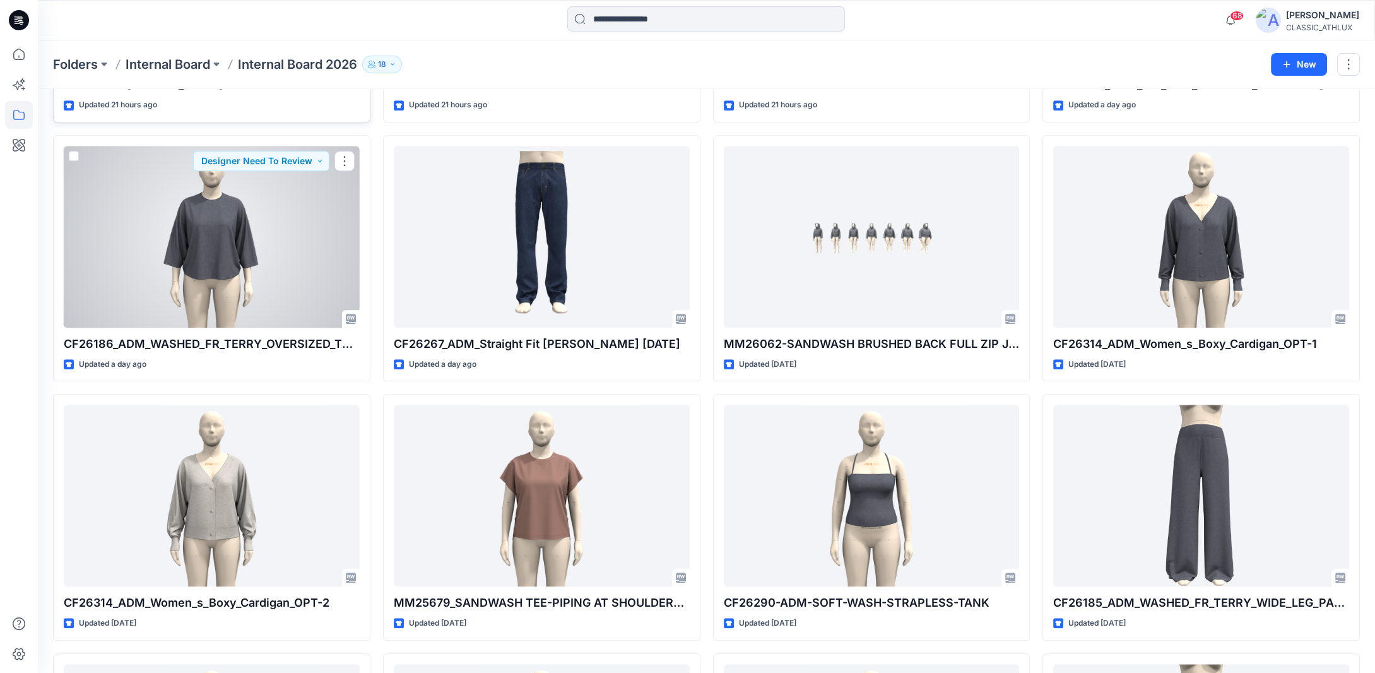
scroll to position [2583, 0]
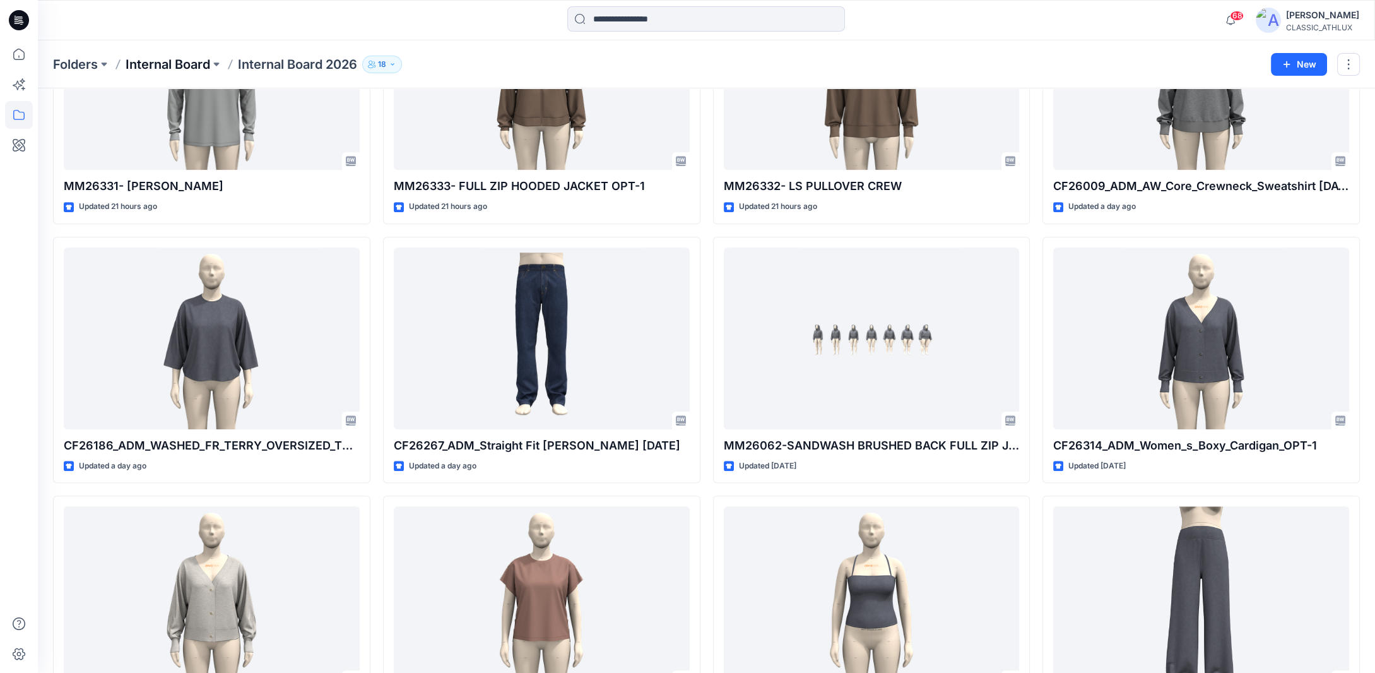
click at [193, 71] on p "Internal Board" at bounding box center [168, 65] width 85 height 18
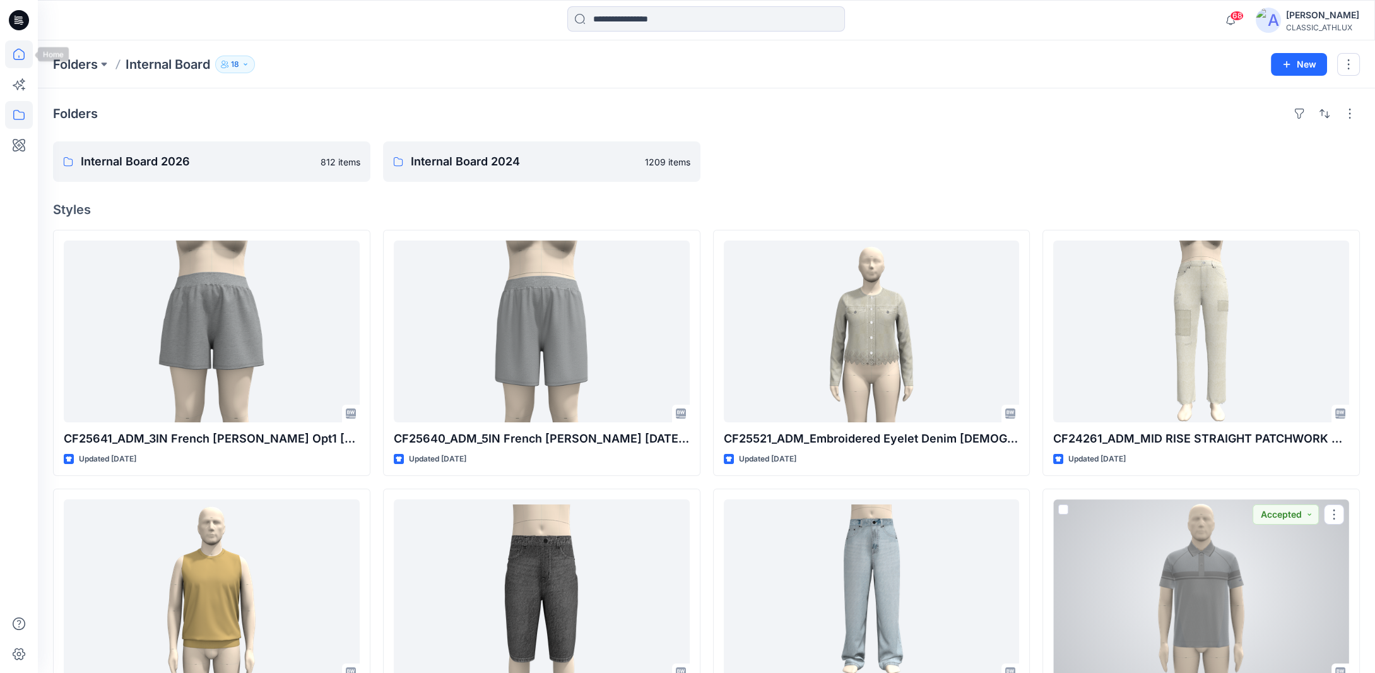
click at [18, 54] on icon at bounding box center [19, 54] width 28 height 28
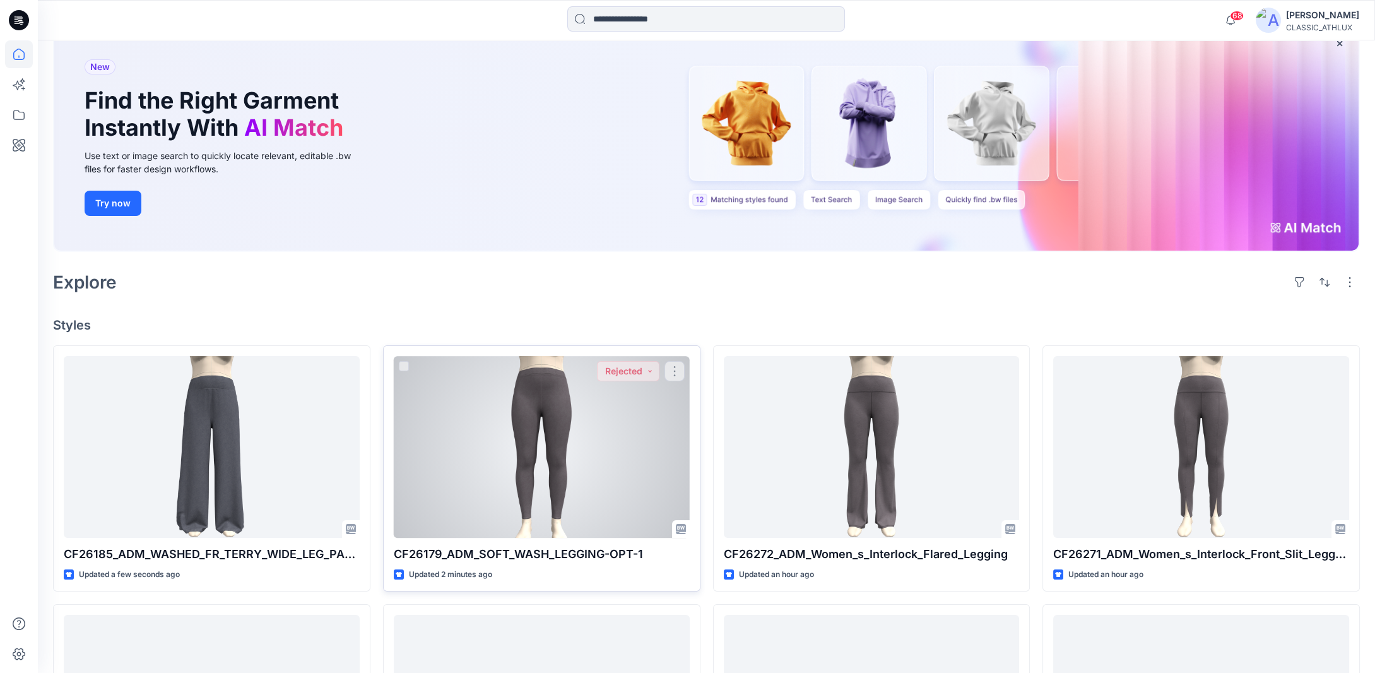
scroll to position [126, 0]
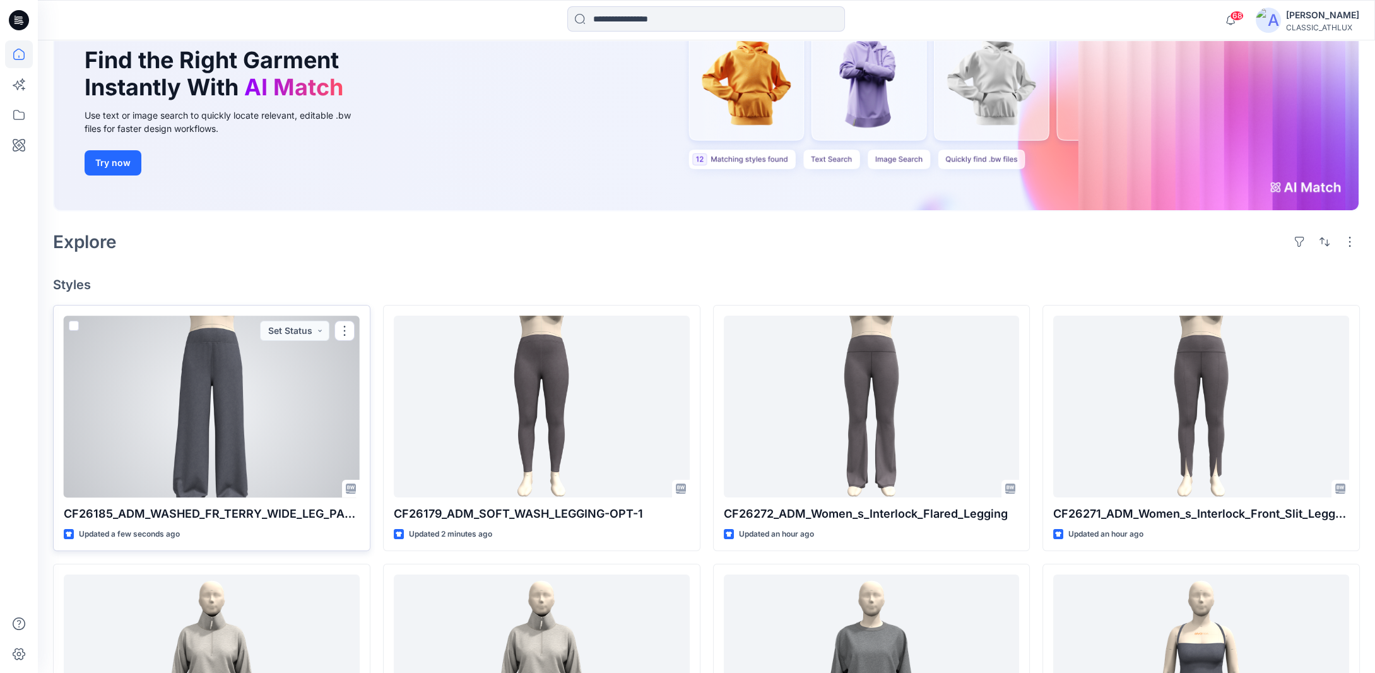
click at [300, 359] on div at bounding box center [212, 407] width 296 height 182
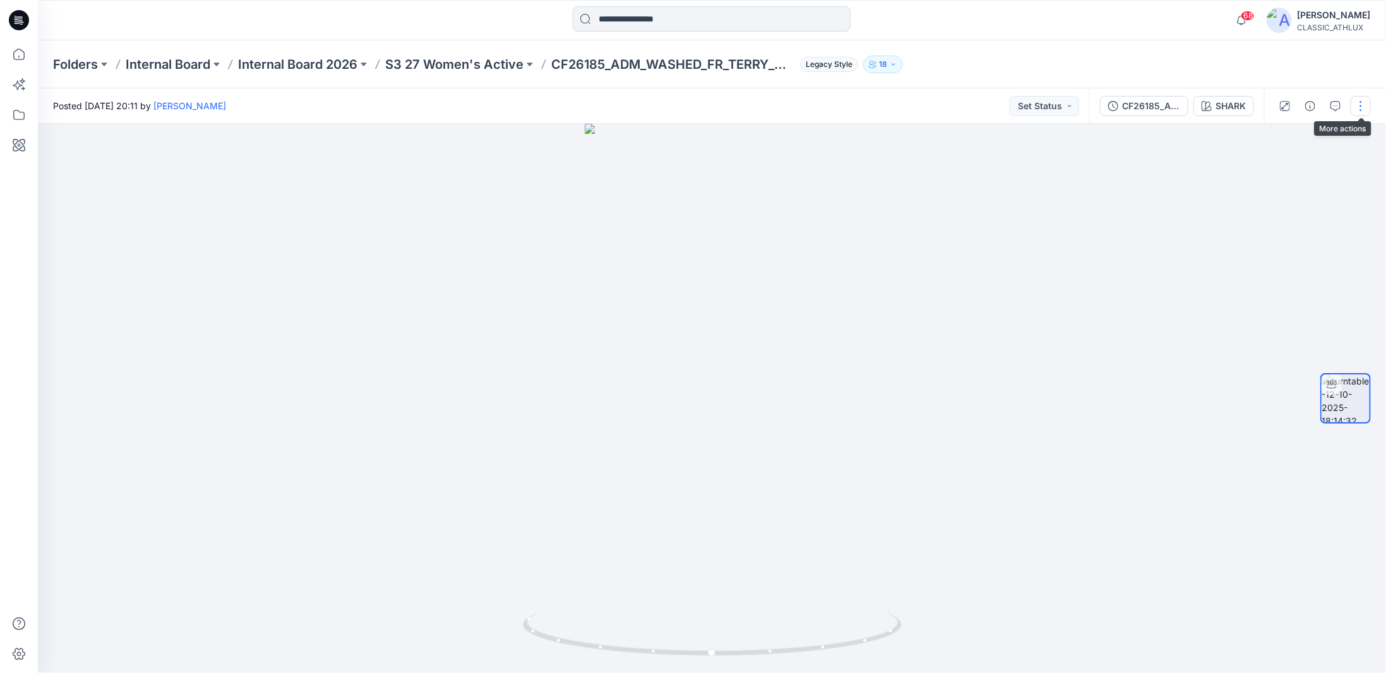
click at [1354, 108] on button "button" at bounding box center [1360, 106] width 20 height 20
click at [1281, 202] on p "Duplicate to..." at bounding box center [1300, 205] width 57 height 13
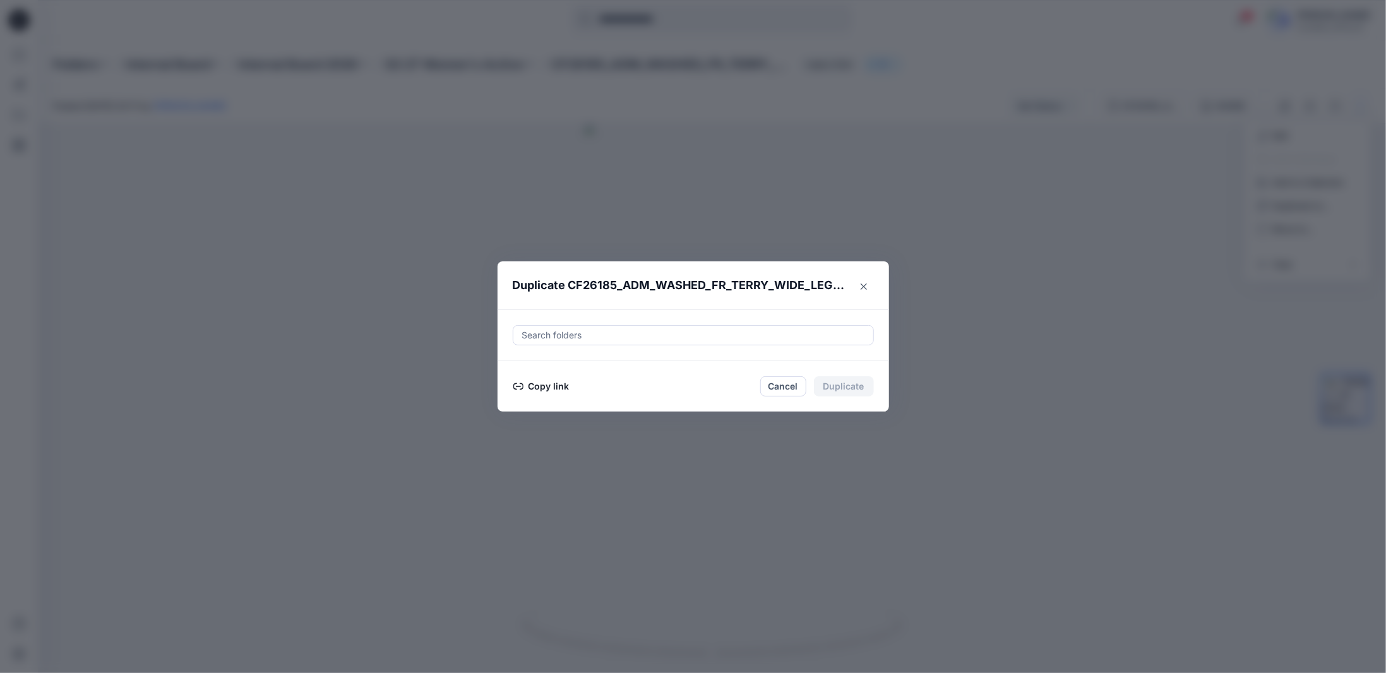
click at [546, 386] on button "Copy link" at bounding box center [541, 386] width 57 height 15
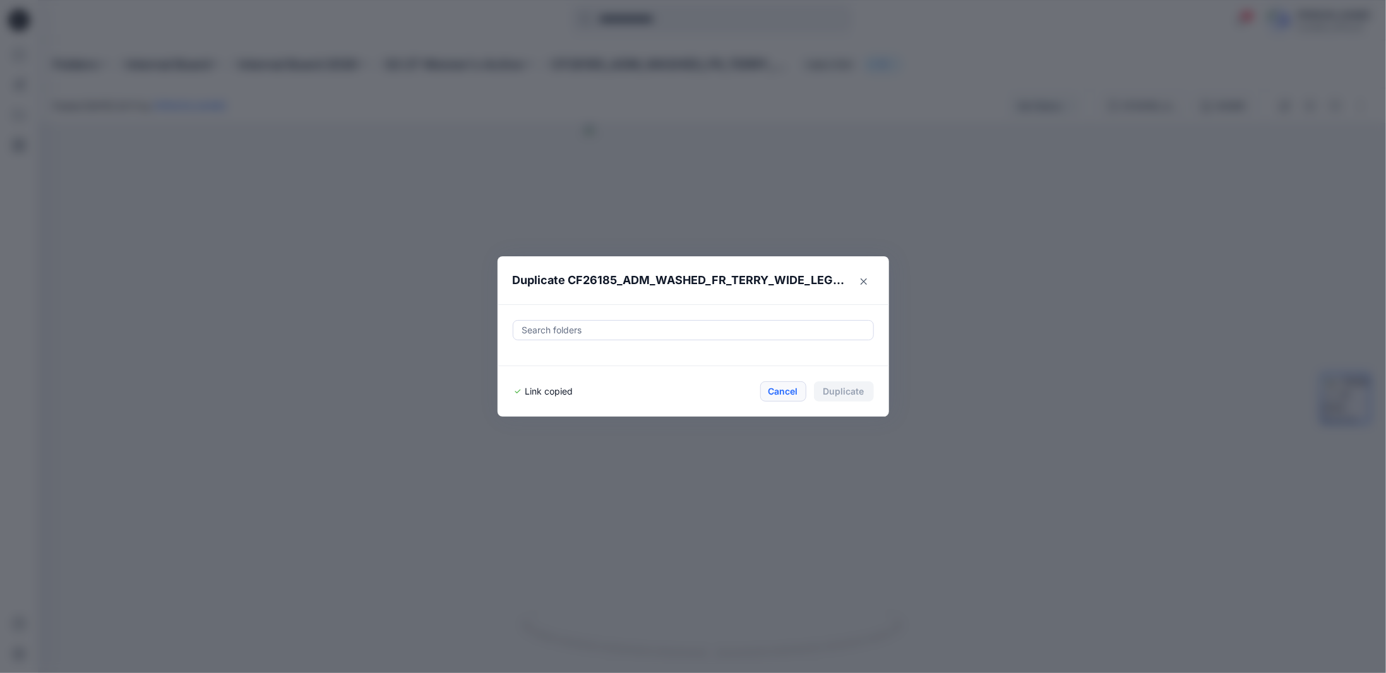
click at [788, 384] on button "Cancel" at bounding box center [783, 391] width 46 height 20
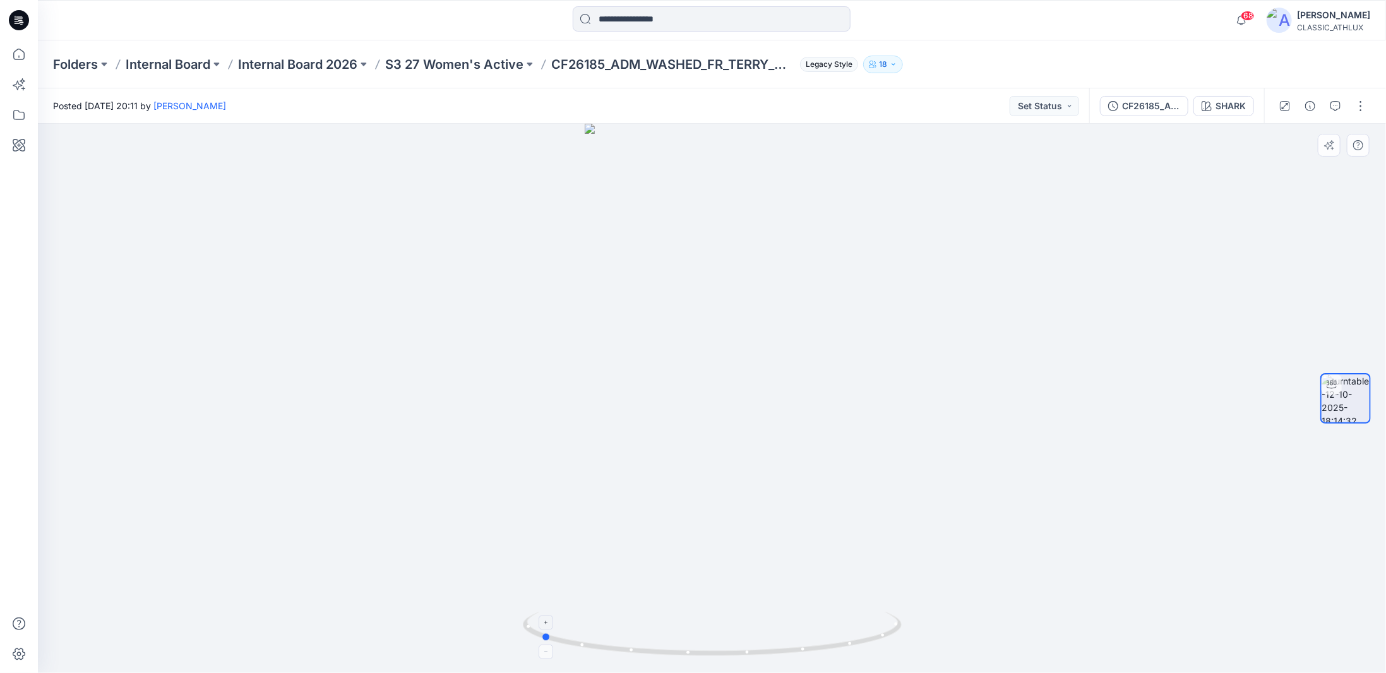
drag, startPoint x: 867, startPoint y: 646, endPoint x: 696, endPoint y: 628, distance: 172.7
click at [696, 628] on icon at bounding box center [714, 635] width 382 height 47
click at [420, 69] on p "S3 27 Women's Active" at bounding box center [454, 65] width 138 height 18
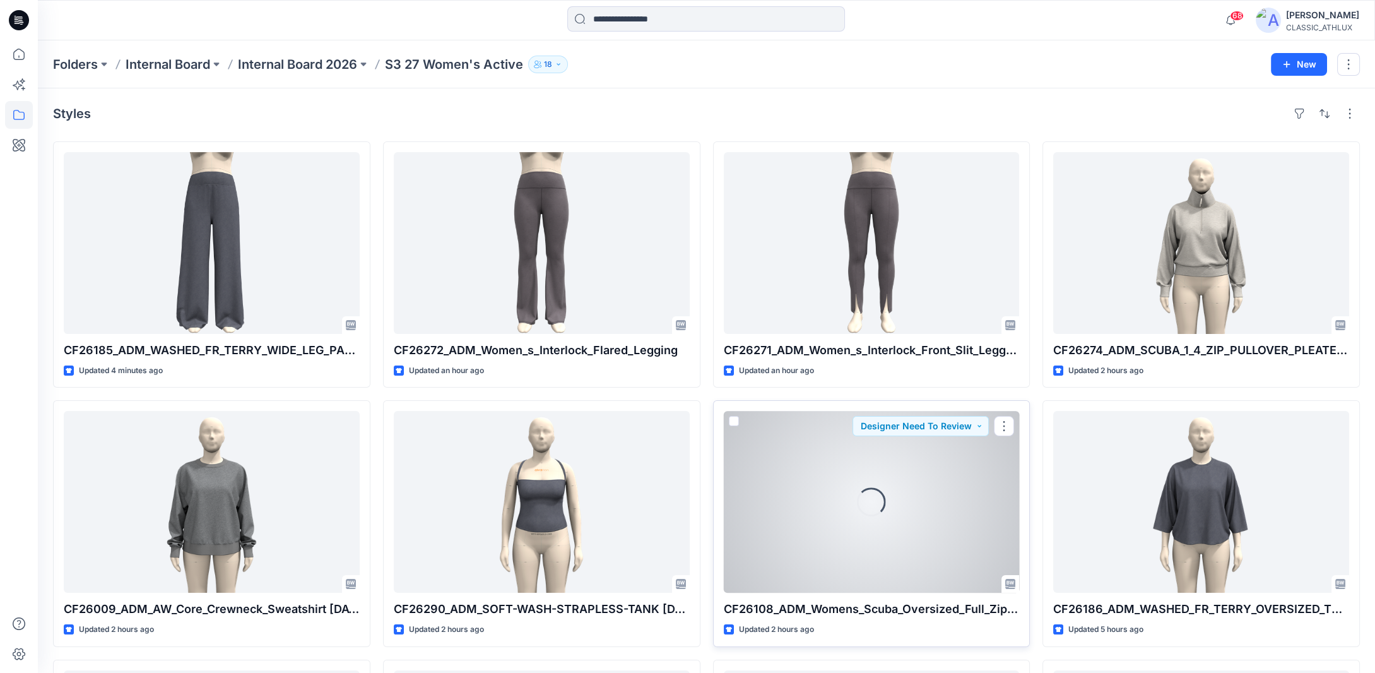
scroll to position [126, 0]
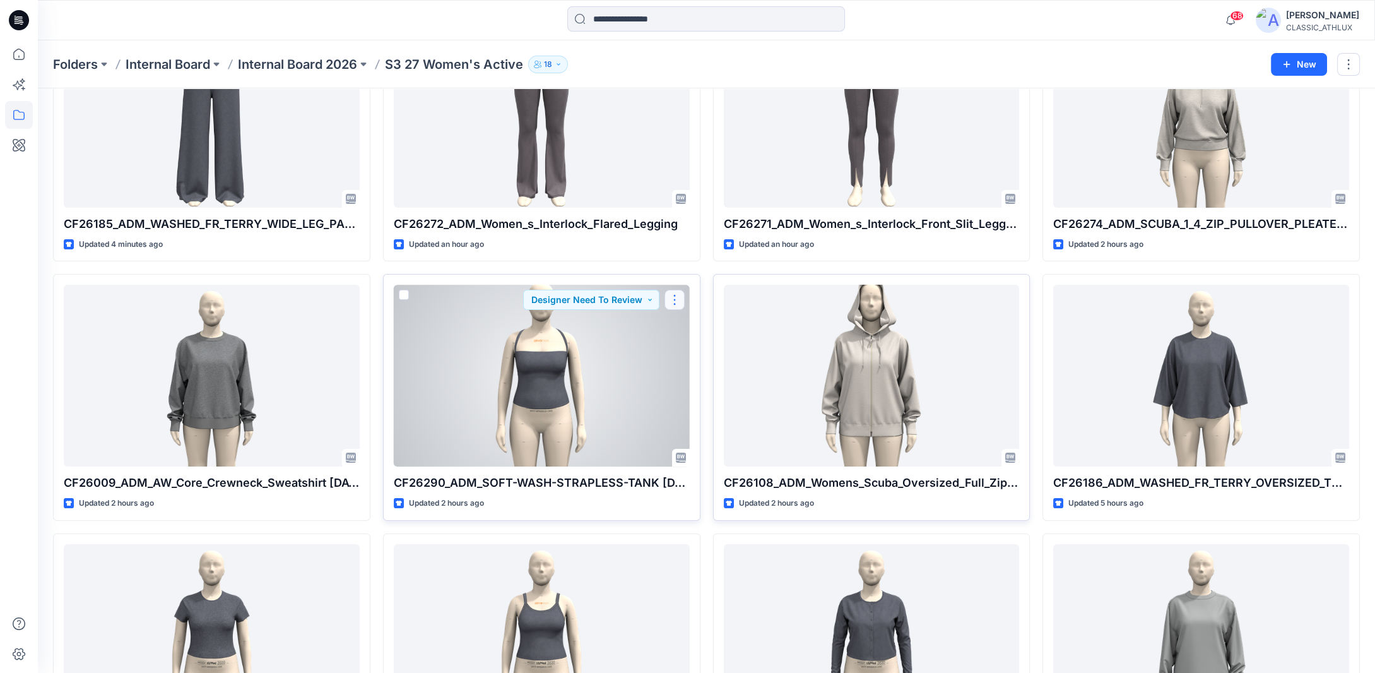
click at [677, 300] on button "button" at bounding box center [675, 300] width 20 height 20
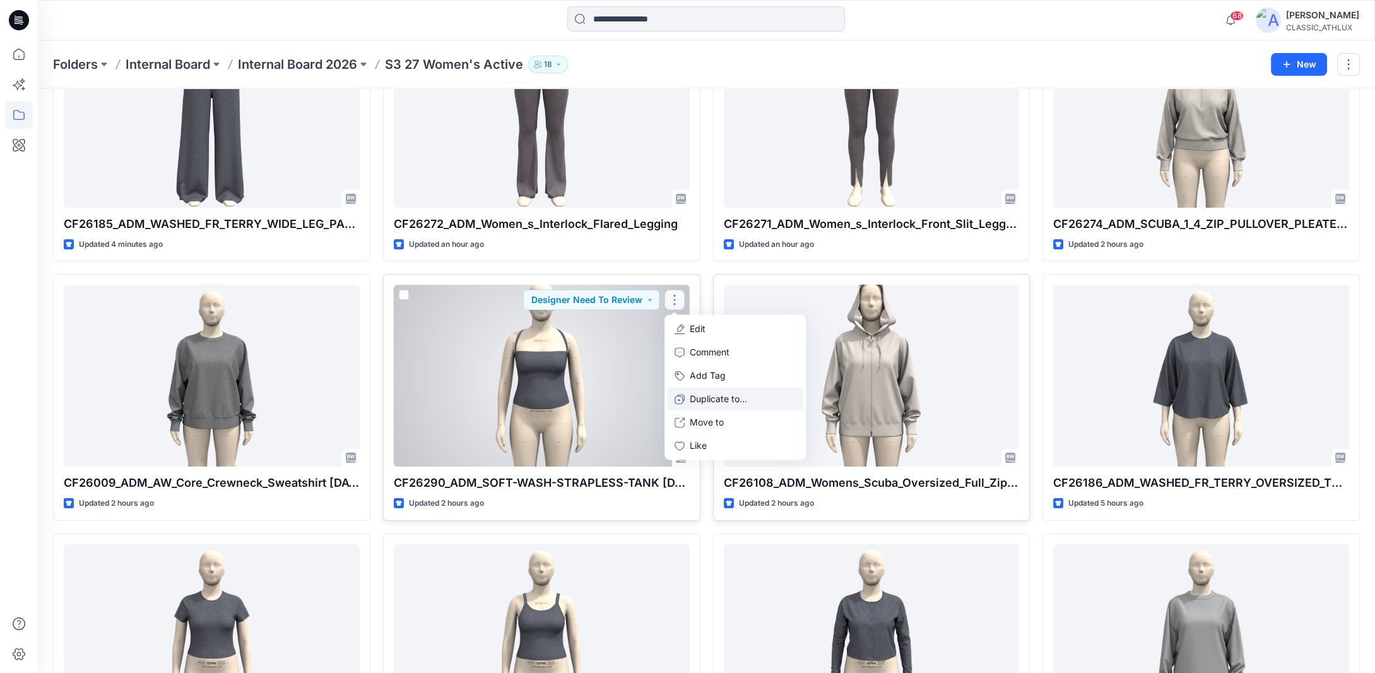
click at [701, 401] on p "Duplicate to..." at bounding box center [718, 399] width 57 height 13
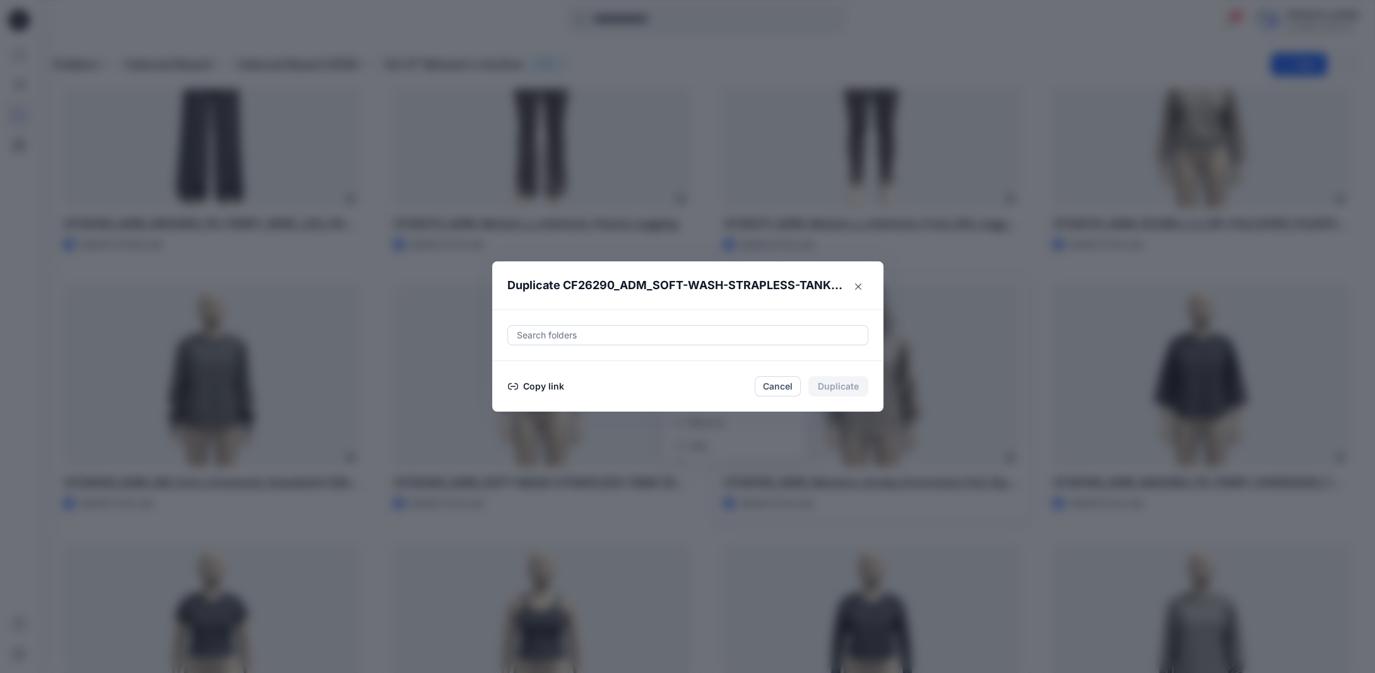
click at [554, 384] on button "Copy link" at bounding box center [536, 386] width 57 height 15
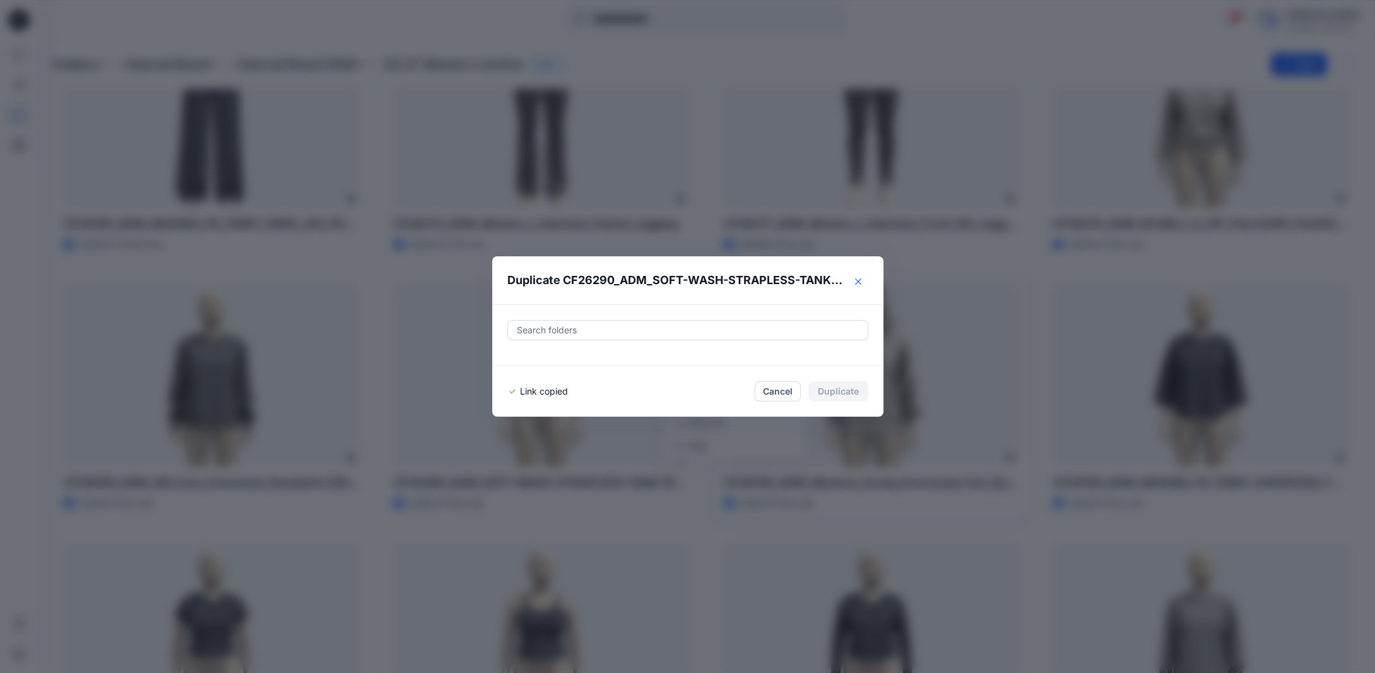
click at [857, 283] on button "Close" at bounding box center [858, 281] width 20 height 20
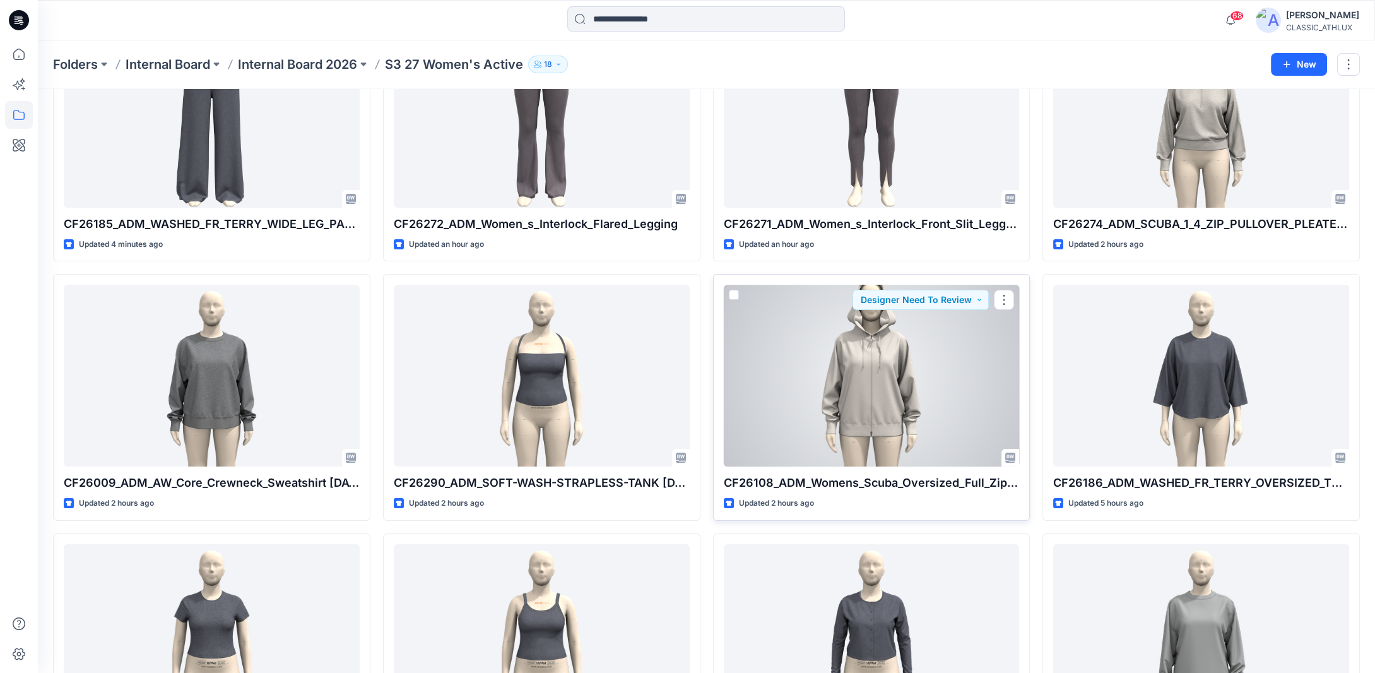
click at [873, 362] on div at bounding box center [872, 376] width 296 height 182
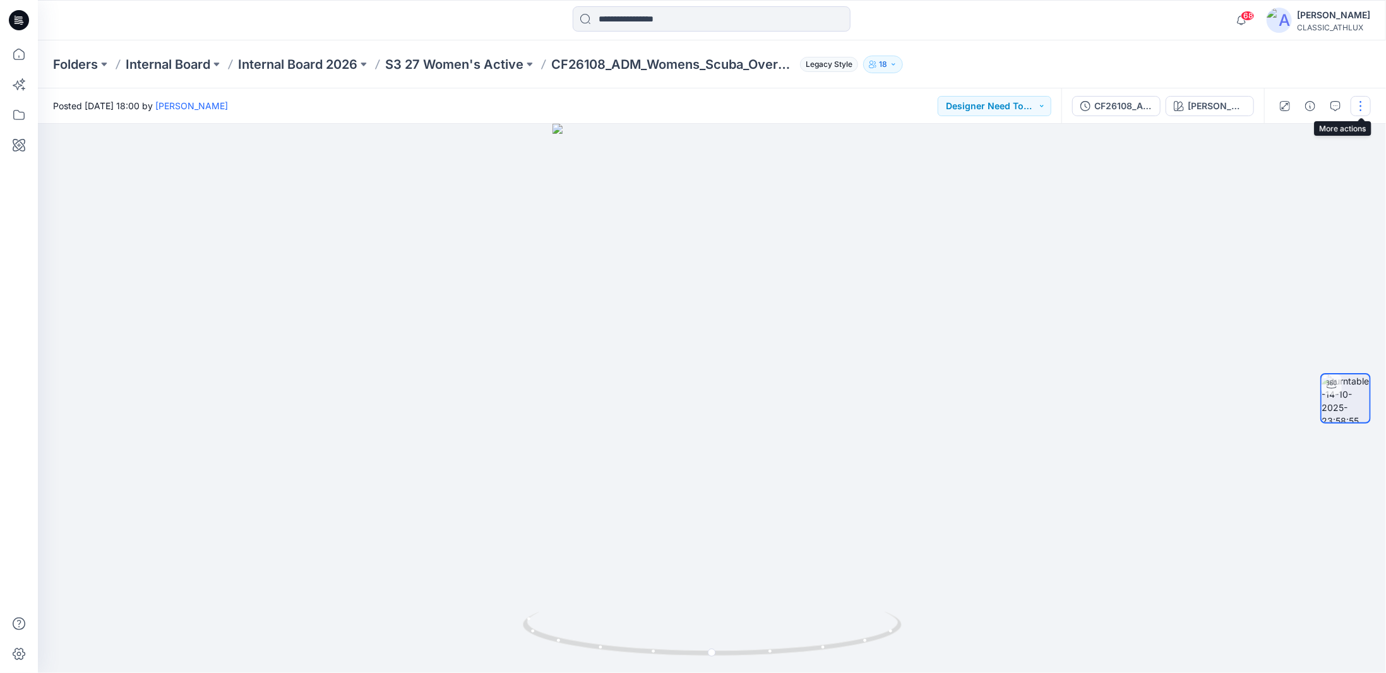
click at [1357, 109] on button "button" at bounding box center [1360, 106] width 20 height 20
click at [1265, 201] on icon "button" at bounding box center [1263, 205] width 8 height 8
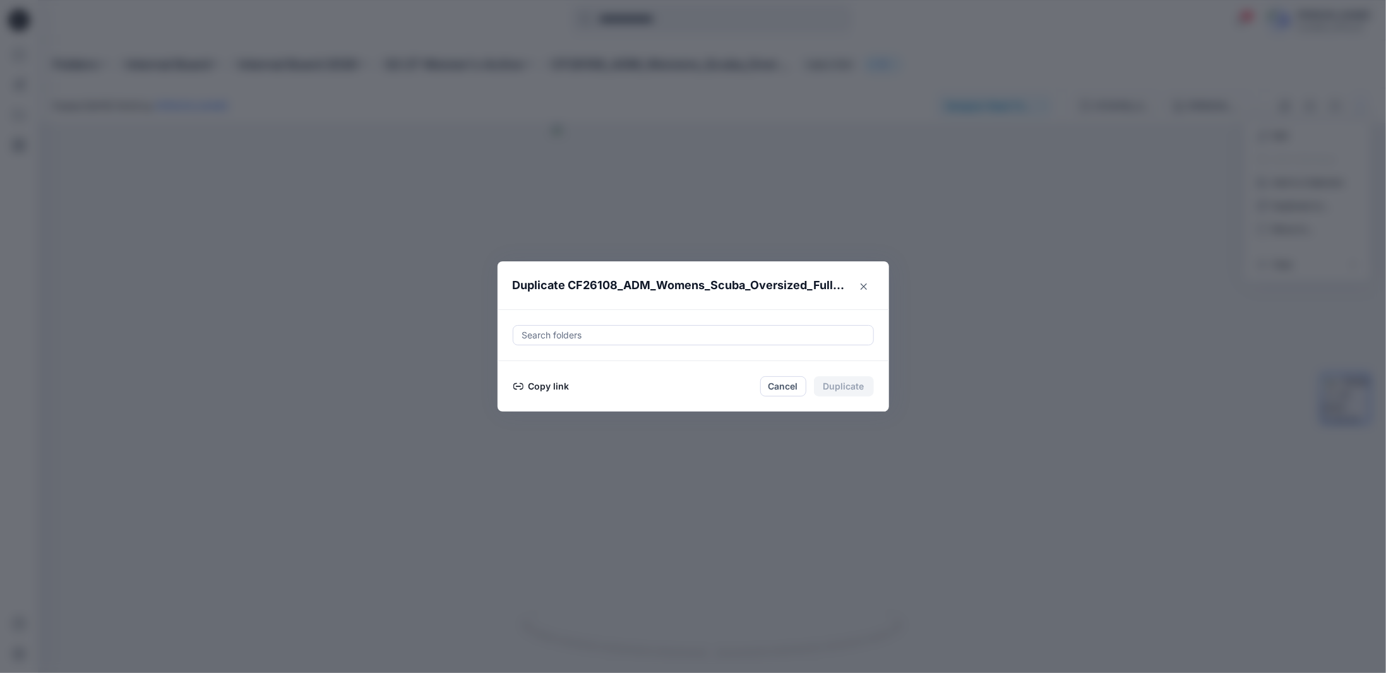
click at [536, 384] on button "Copy link" at bounding box center [541, 386] width 57 height 15
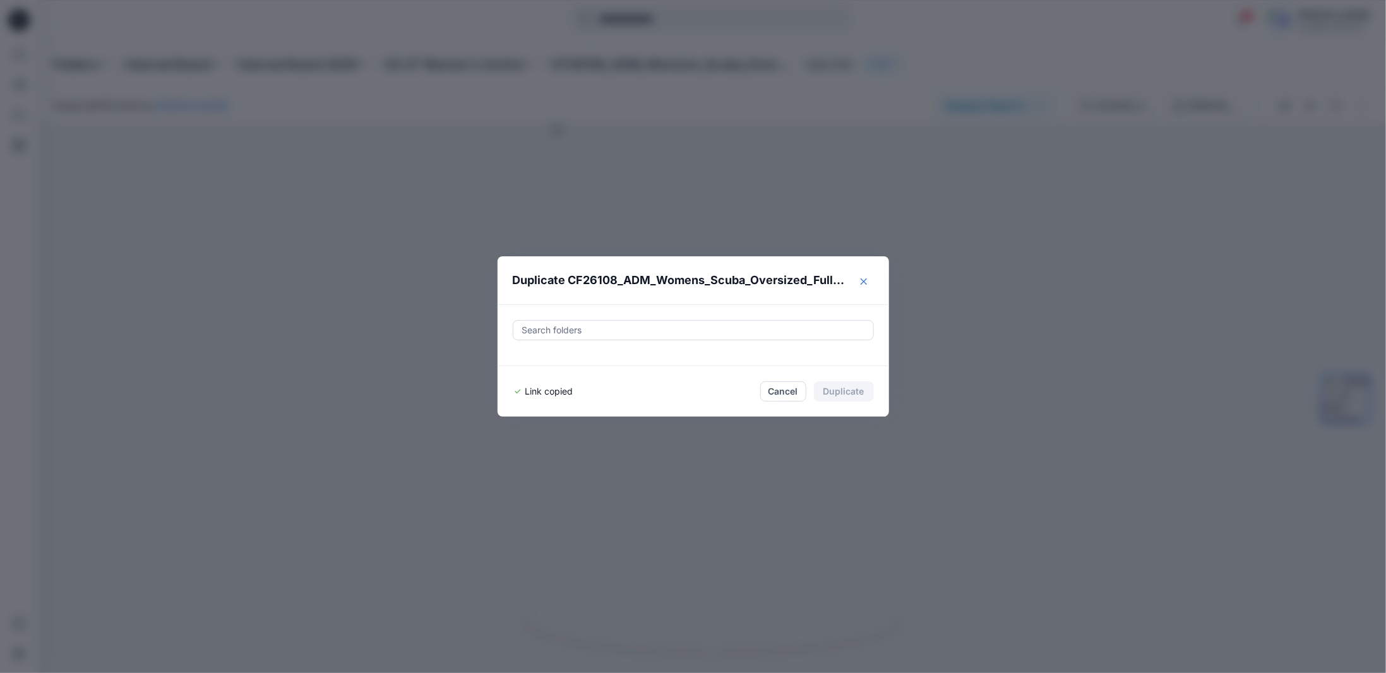
click at [859, 281] on button "Close" at bounding box center [863, 281] width 20 height 20
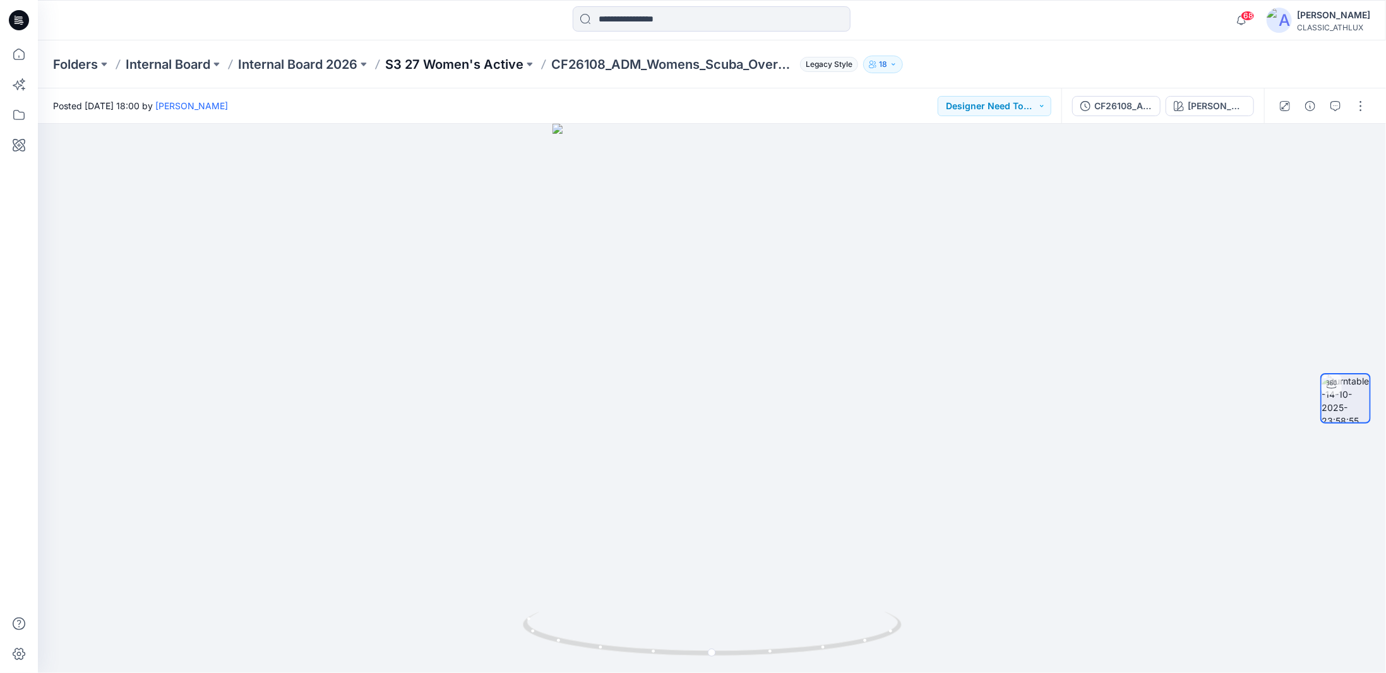
click at [441, 61] on p "S3 27 Women's Active" at bounding box center [454, 65] width 138 height 18
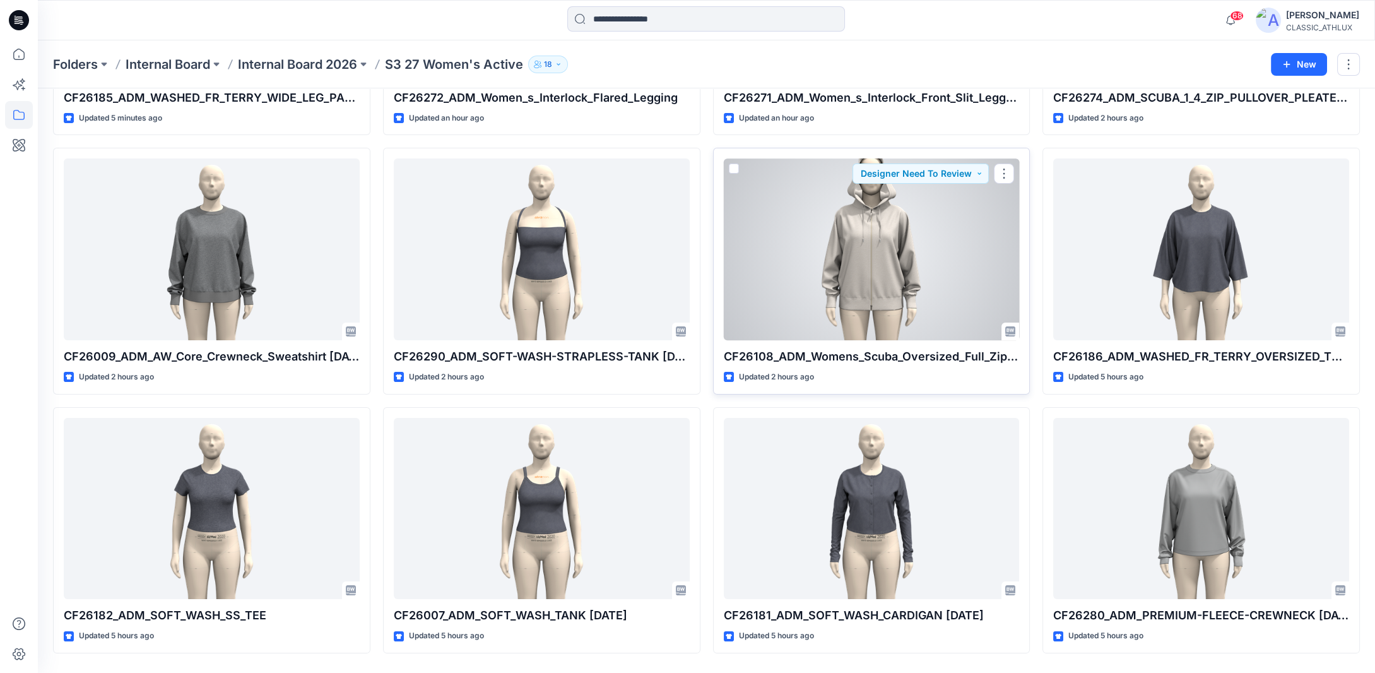
scroll to position [292, 0]
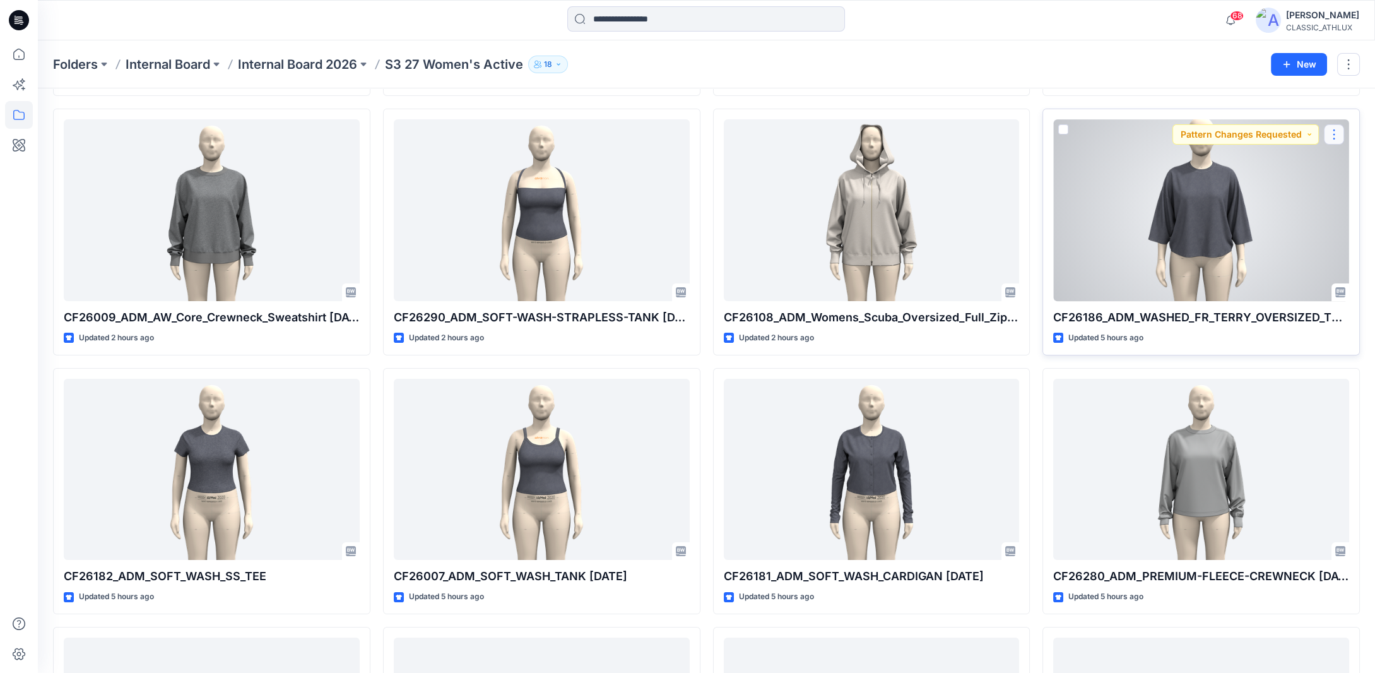
click at [1329, 133] on button "button" at bounding box center [1334, 134] width 20 height 20
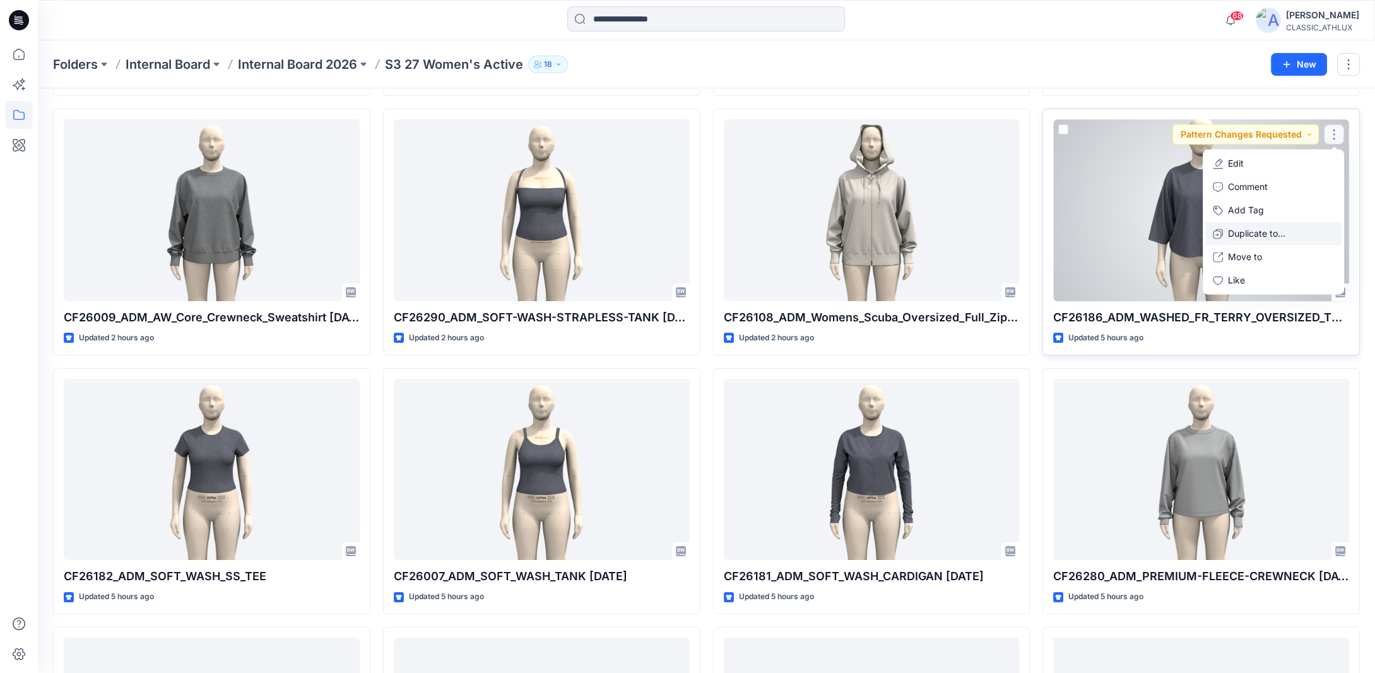
click at [1231, 231] on p "Duplicate to..." at bounding box center [1256, 233] width 57 height 13
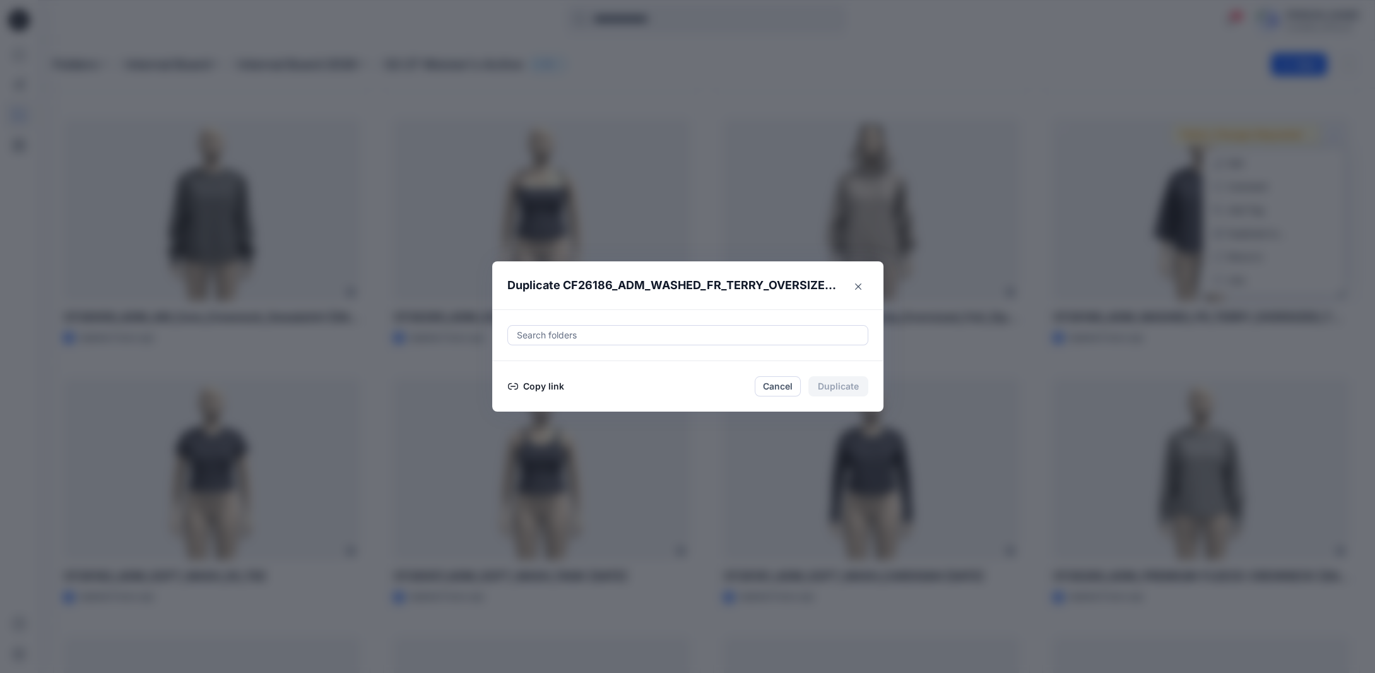
click at [557, 382] on button "Copy link" at bounding box center [536, 386] width 57 height 15
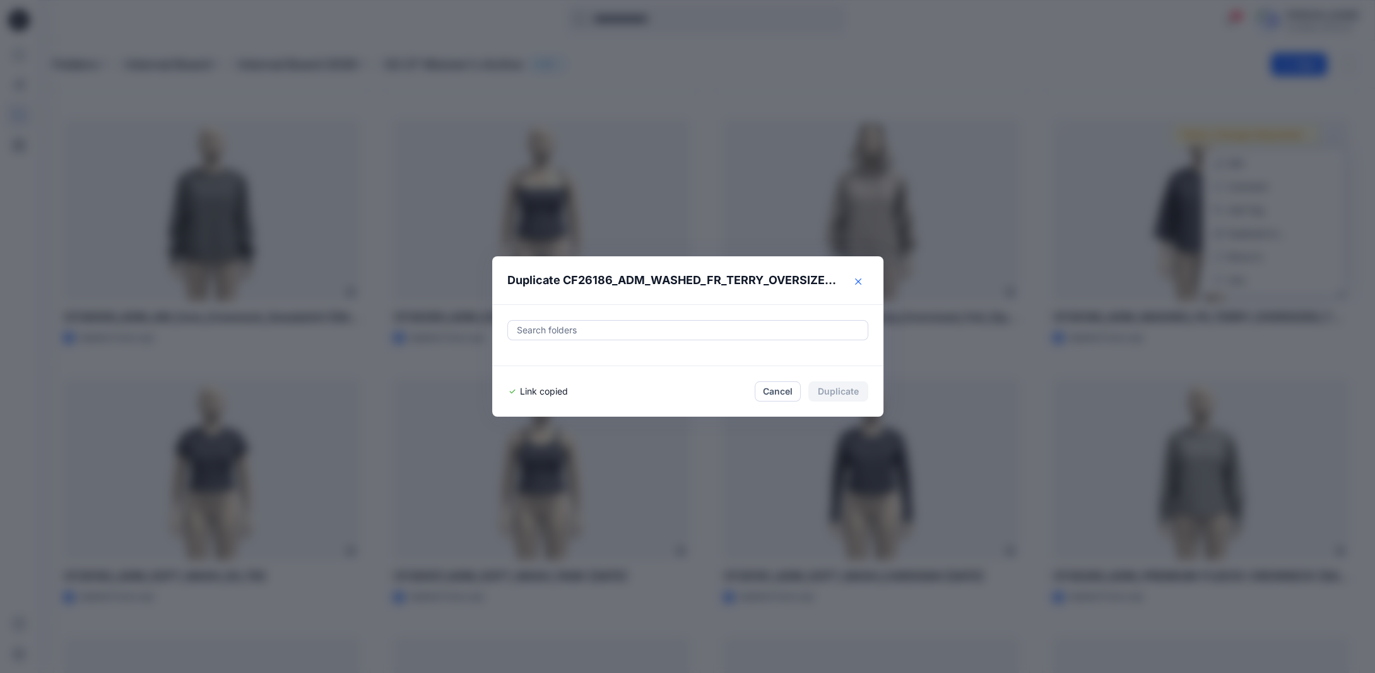
click at [861, 283] on icon "Close" at bounding box center [858, 281] width 6 height 6
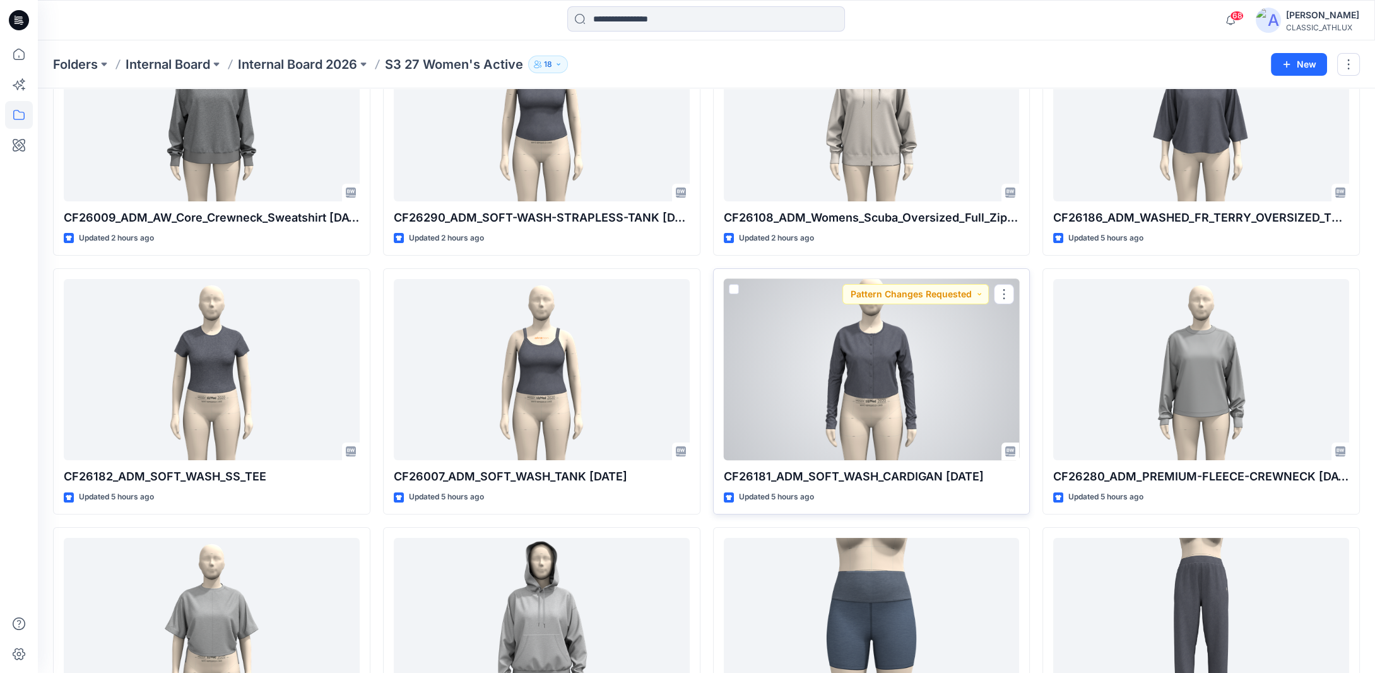
scroll to position [581, 0]
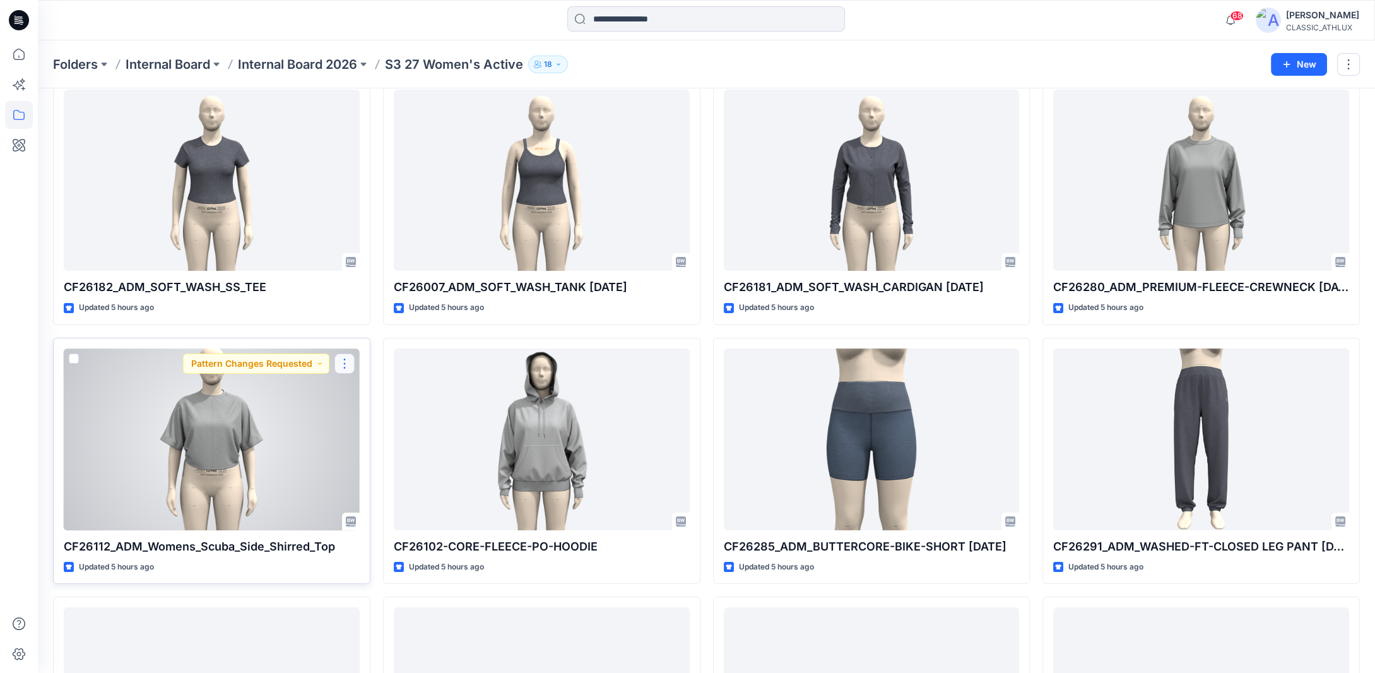
click at [342, 366] on button "button" at bounding box center [345, 364] width 20 height 20
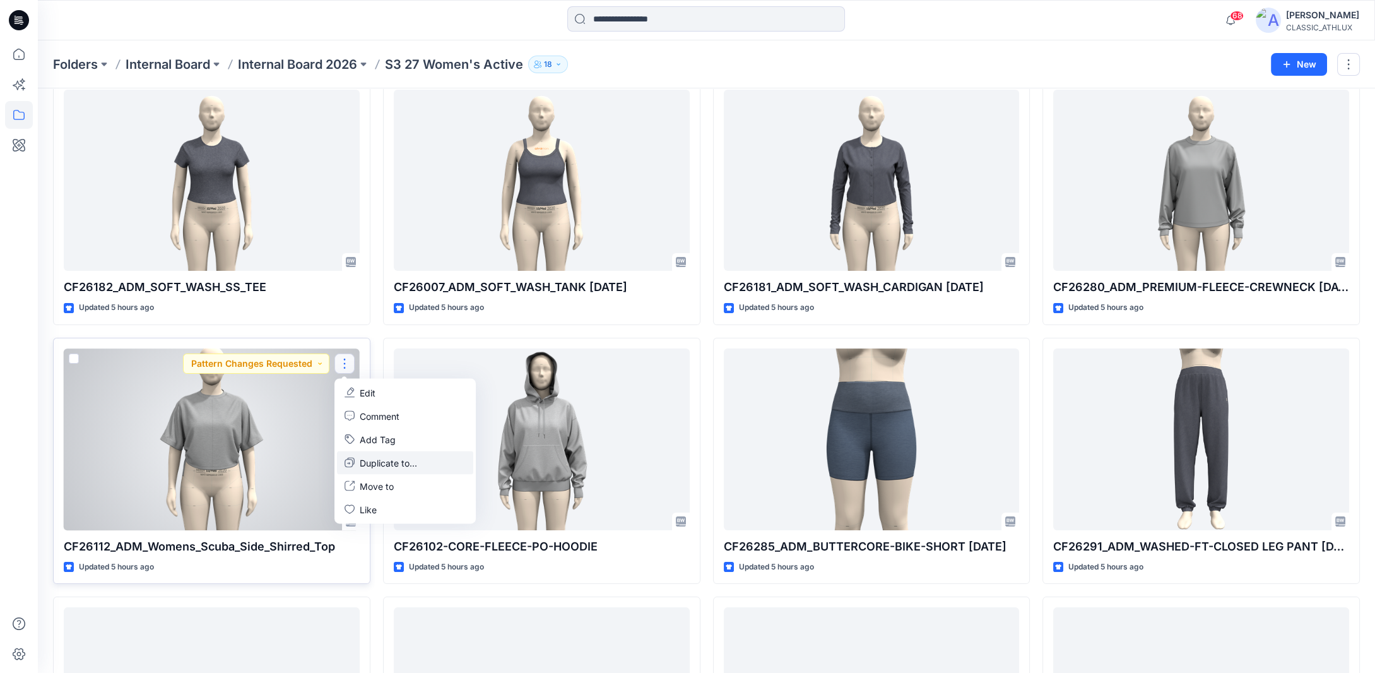
click at [374, 465] on p "Duplicate to..." at bounding box center [388, 462] width 57 height 13
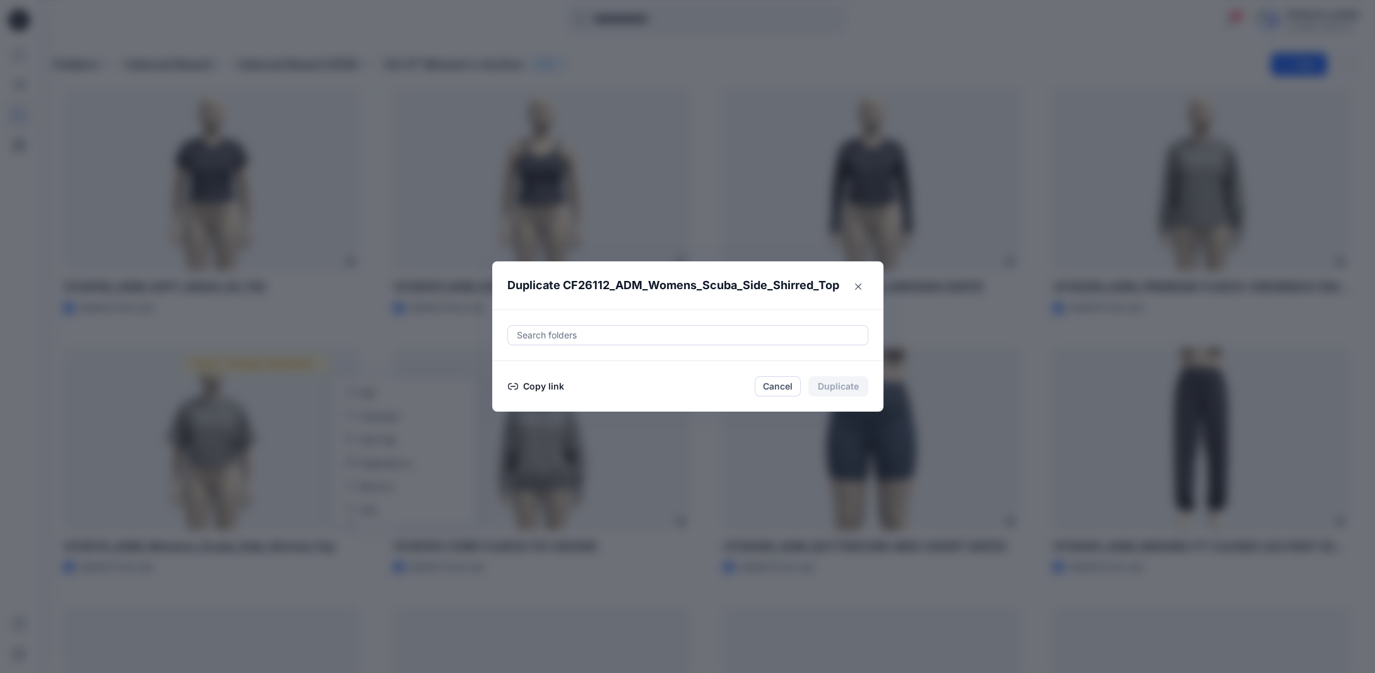
click at [556, 389] on button "Copy link" at bounding box center [536, 386] width 57 height 15
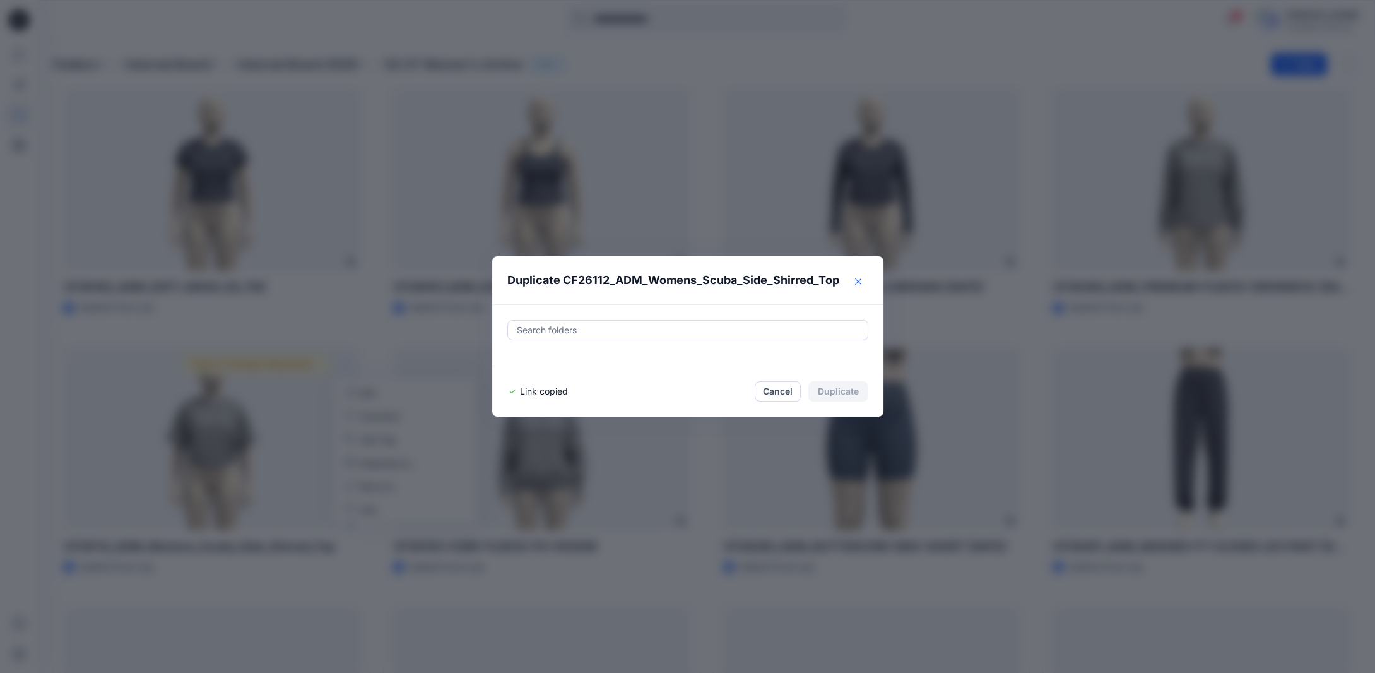
drag, startPoint x: 864, startPoint y: 281, endPoint x: 866, endPoint y: 275, distance: 6.8
click at [862, 281] on icon "Close" at bounding box center [858, 281] width 6 height 6
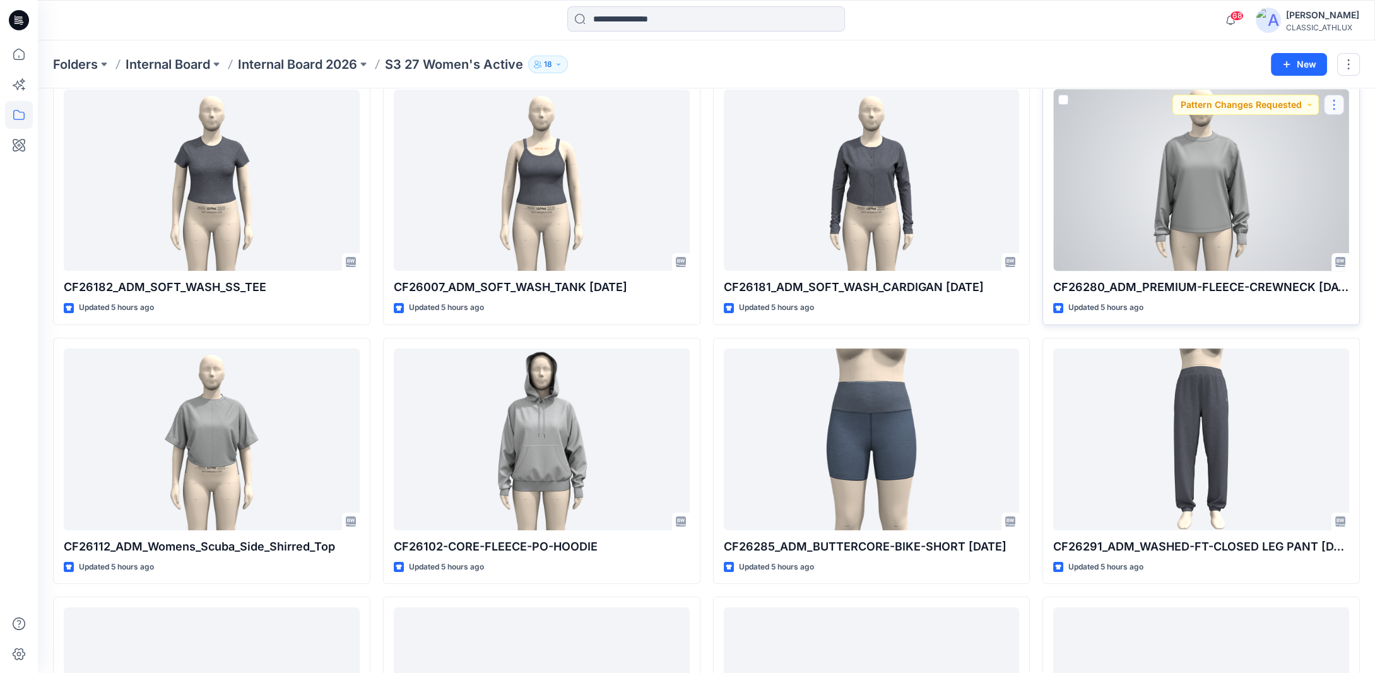
click at [1330, 105] on button "button" at bounding box center [1334, 105] width 20 height 20
click at [1339, 104] on button "button" at bounding box center [1334, 105] width 20 height 20
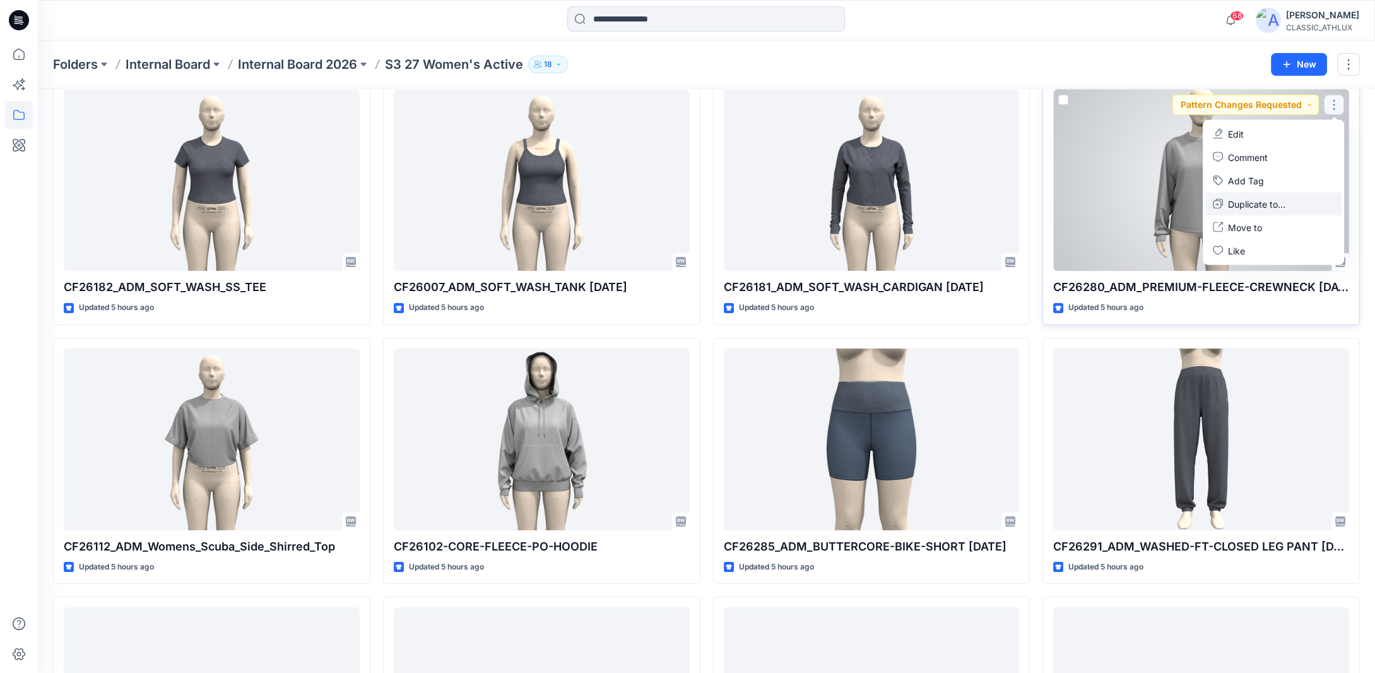
click at [1264, 204] on p "Duplicate to..." at bounding box center [1256, 203] width 57 height 13
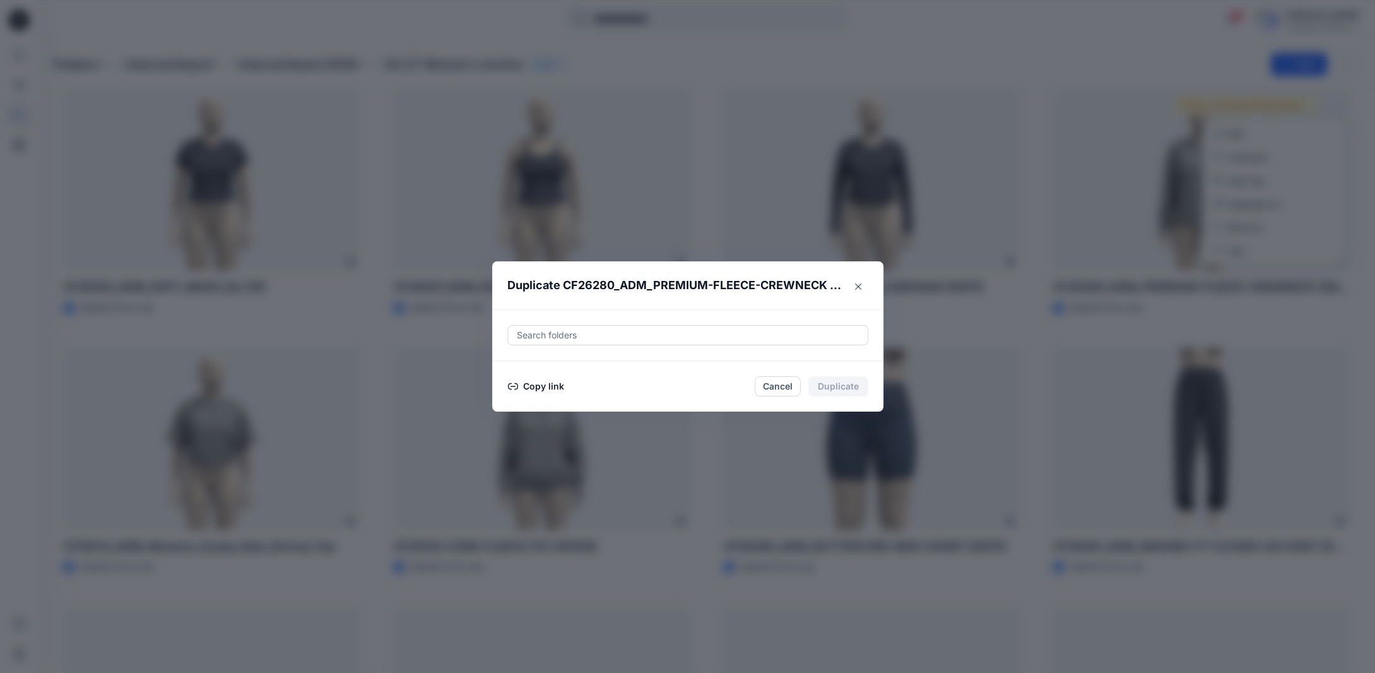
click at [558, 383] on button "Copy link" at bounding box center [536, 386] width 57 height 15
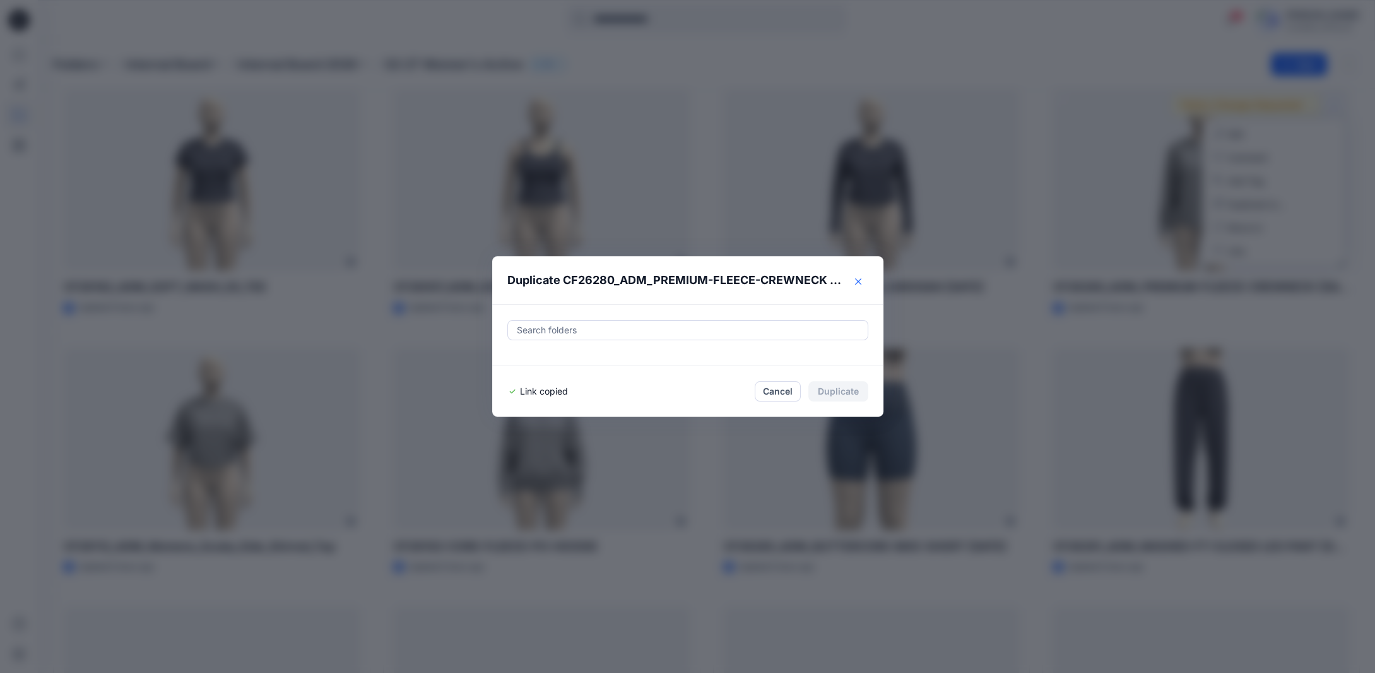
click at [861, 283] on icon "Close" at bounding box center [858, 281] width 6 height 6
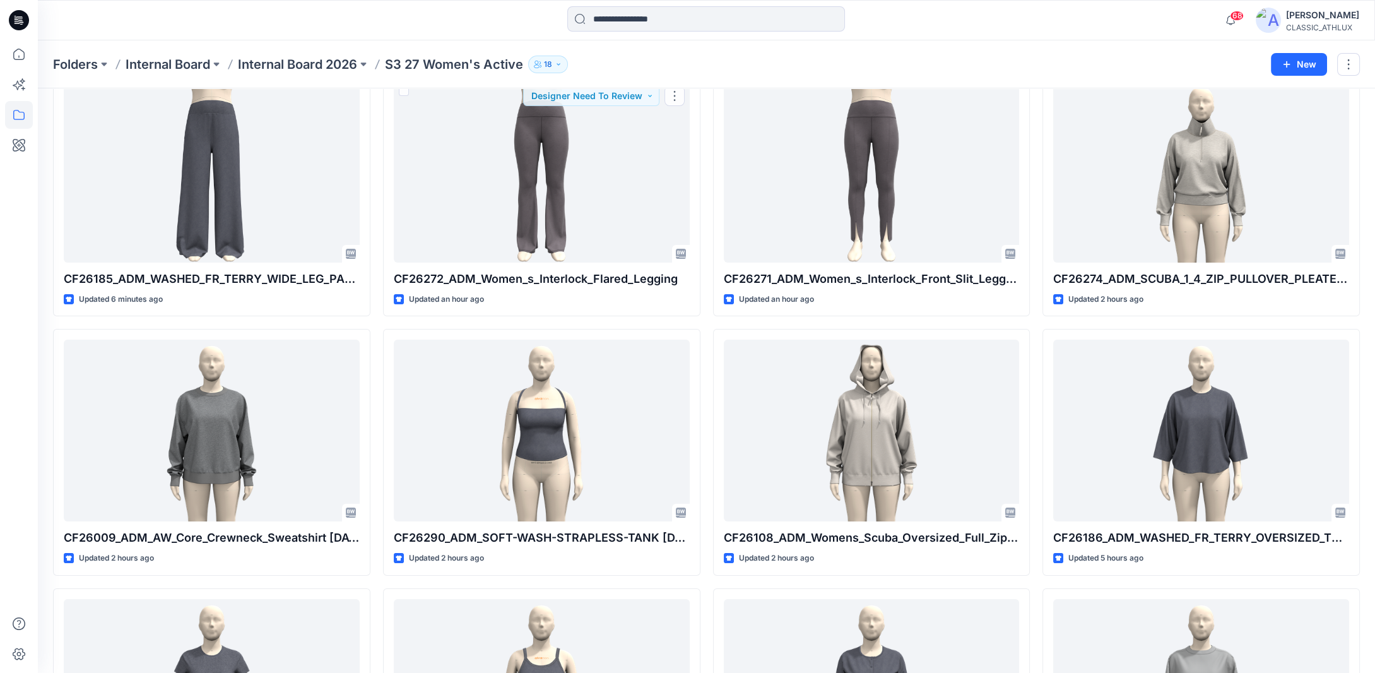
scroll to position [0, 0]
